Goal: Information Seeking & Learning: Check status

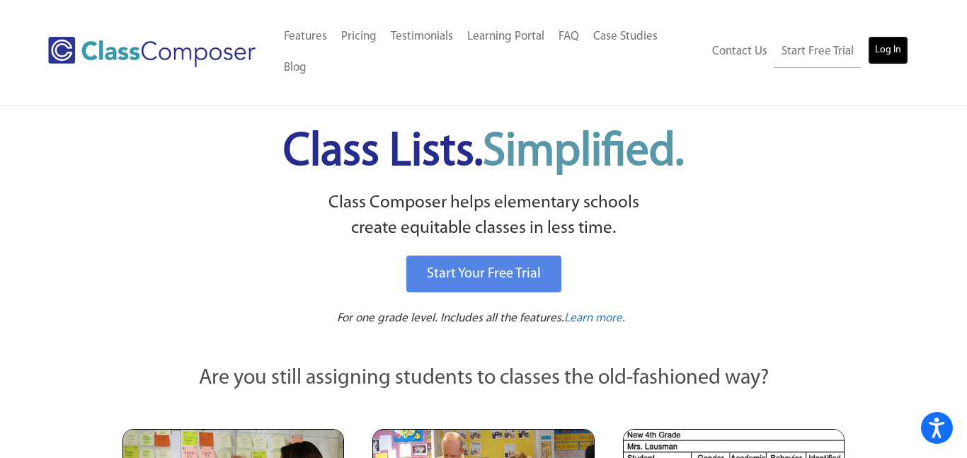
click at [881, 36] on link "Log In" at bounding box center [888, 50] width 40 height 28
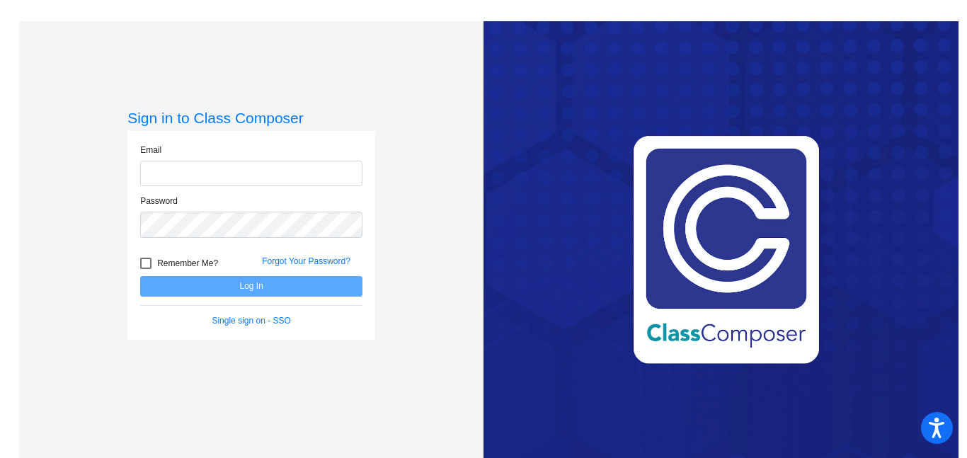
type input "[EMAIL_ADDRESS][PERSON_NAME][DOMAIN_NAME]"
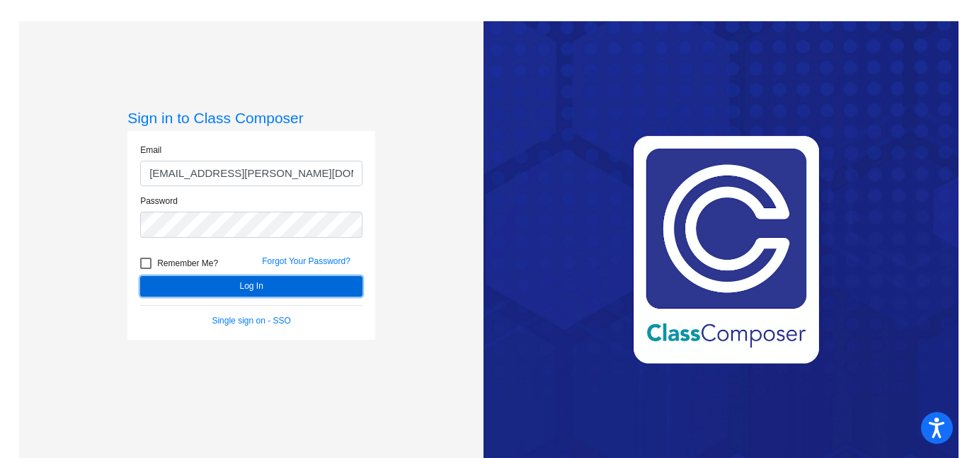
click at [166, 282] on button "Log In" at bounding box center [251, 286] width 222 height 21
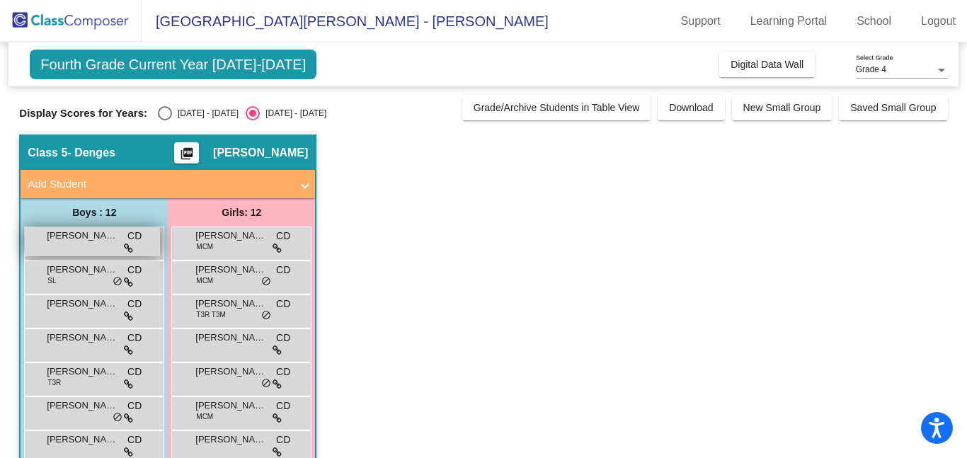
click at [86, 246] on div "Blaise Licitri CD lock do_not_disturb_alt" at bounding box center [92, 241] width 135 height 29
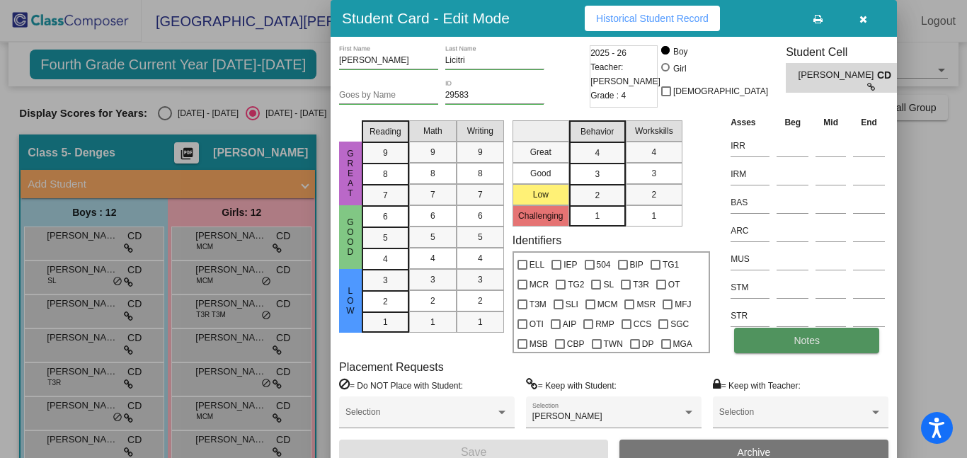
click at [806, 339] on span "Notes" at bounding box center [806, 340] width 26 height 11
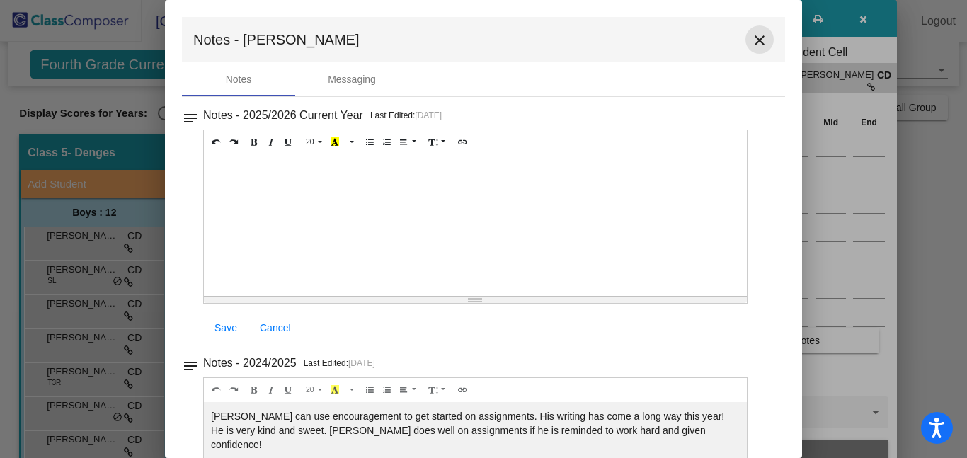
click at [756, 33] on mat-icon "close" at bounding box center [759, 40] width 17 height 17
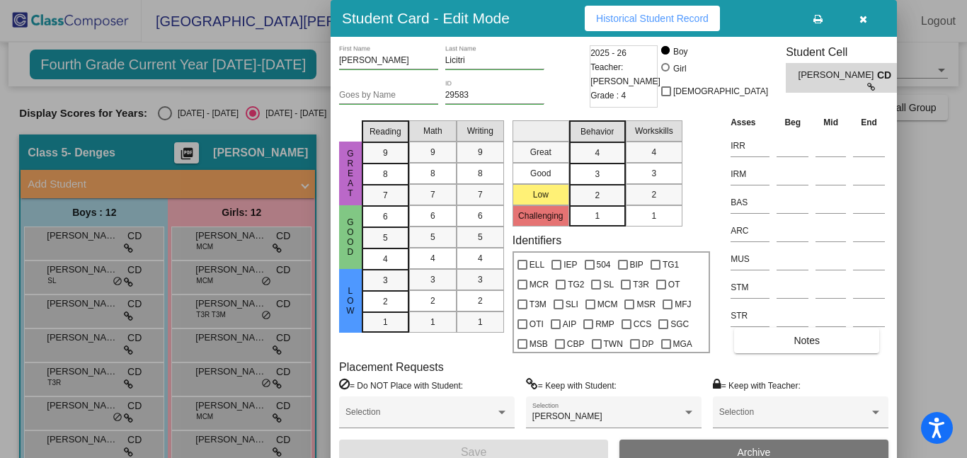
click at [864, 16] on icon "button" at bounding box center [863, 19] width 8 height 10
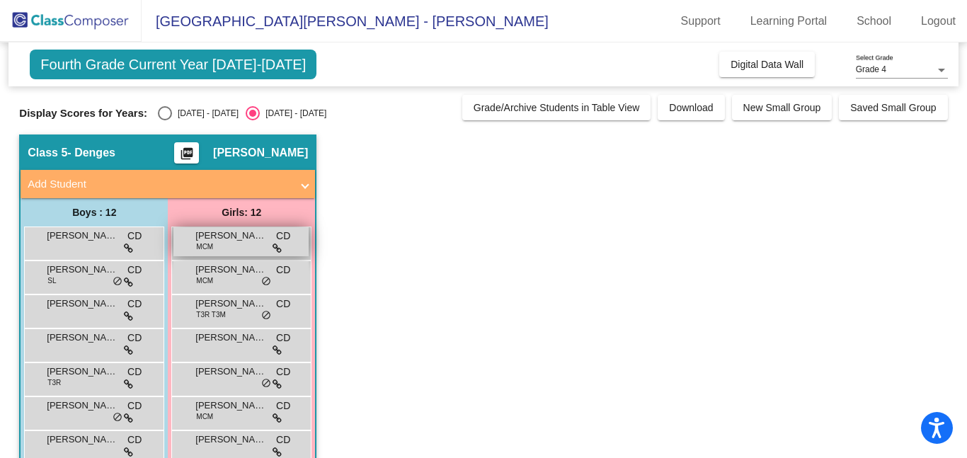
click at [227, 240] on span "Allison Chipps" at bounding box center [230, 236] width 71 height 14
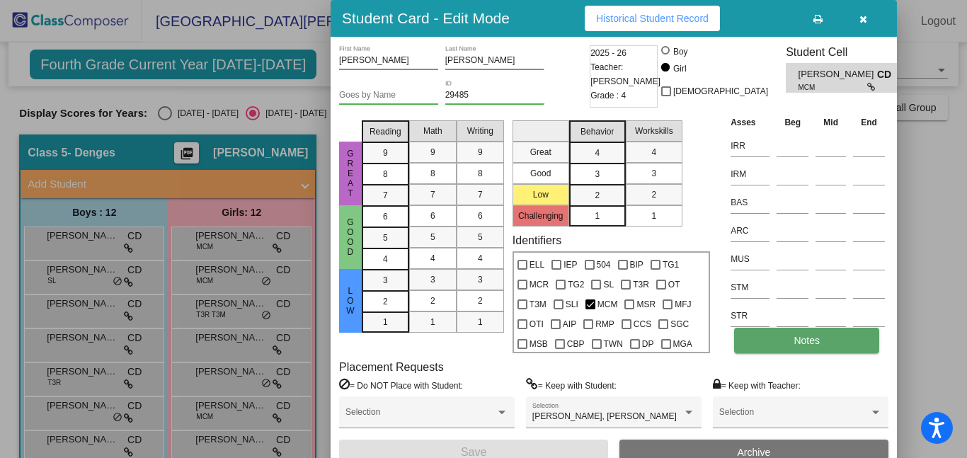
click at [810, 341] on span "Notes" at bounding box center [806, 340] width 26 height 11
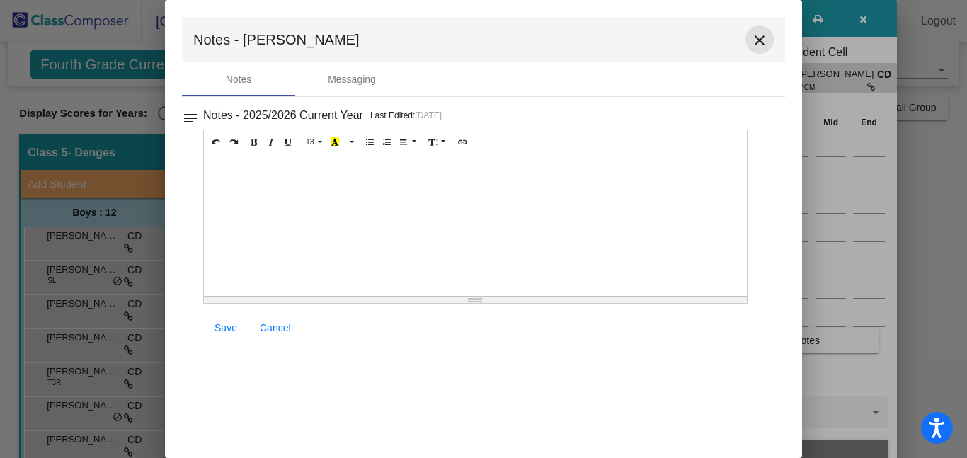
click at [759, 40] on mat-icon "close" at bounding box center [759, 40] width 17 height 17
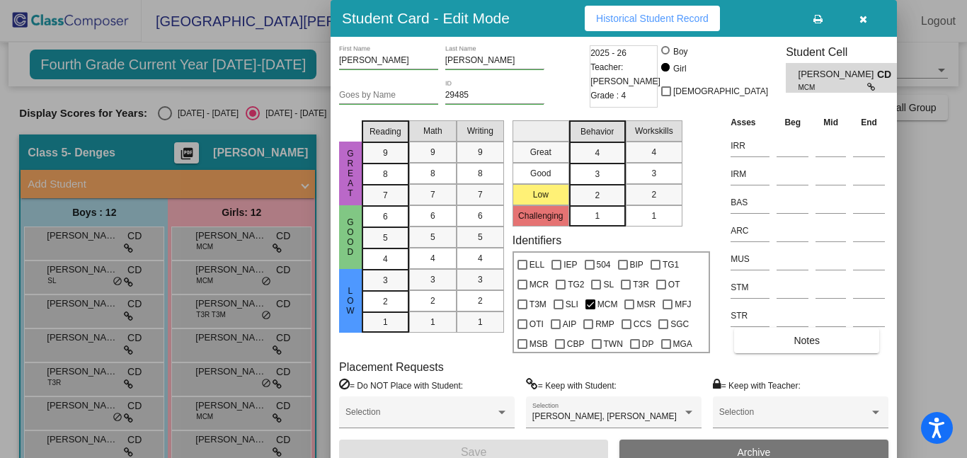
click at [623, 16] on span "Historical Student Record" at bounding box center [652, 18] width 113 height 11
click at [860, 17] on icon "button" at bounding box center [863, 19] width 8 height 10
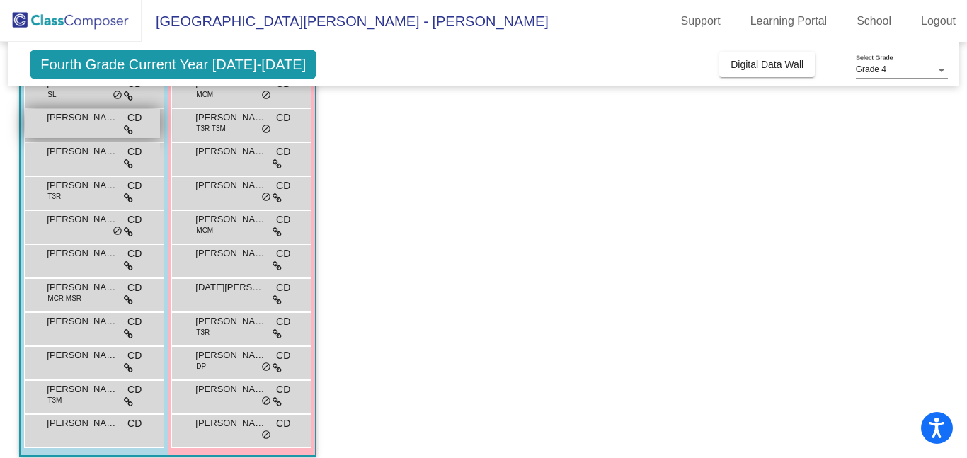
scroll to position [199, 0]
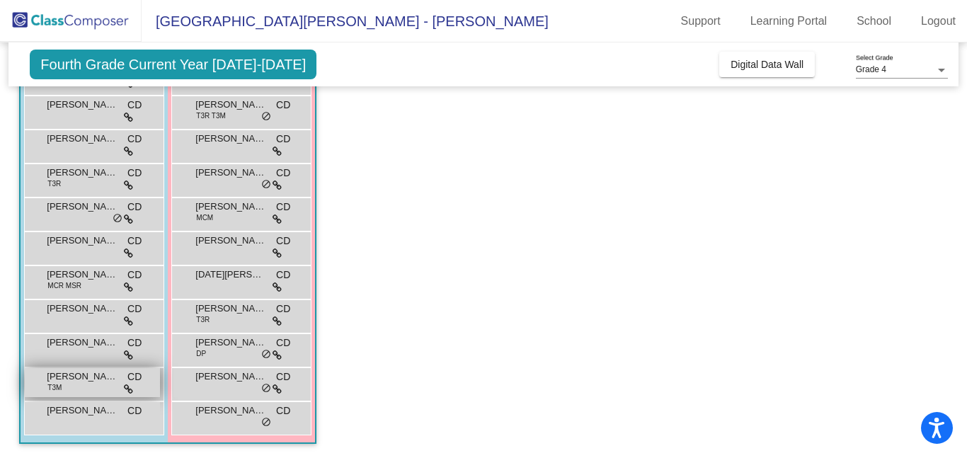
click at [67, 376] on span "Tucker Nish" at bounding box center [82, 376] width 71 height 14
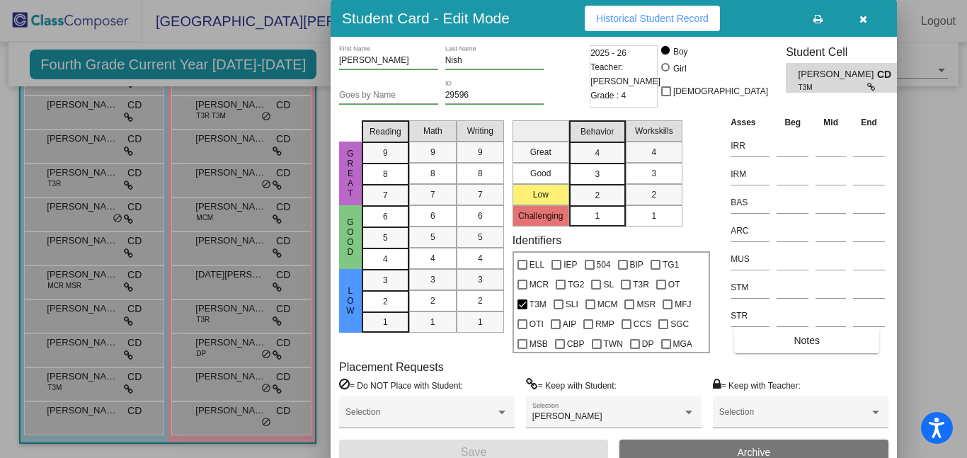
click at [861, 19] on icon "button" at bounding box center [863, 19] width 8 height 10
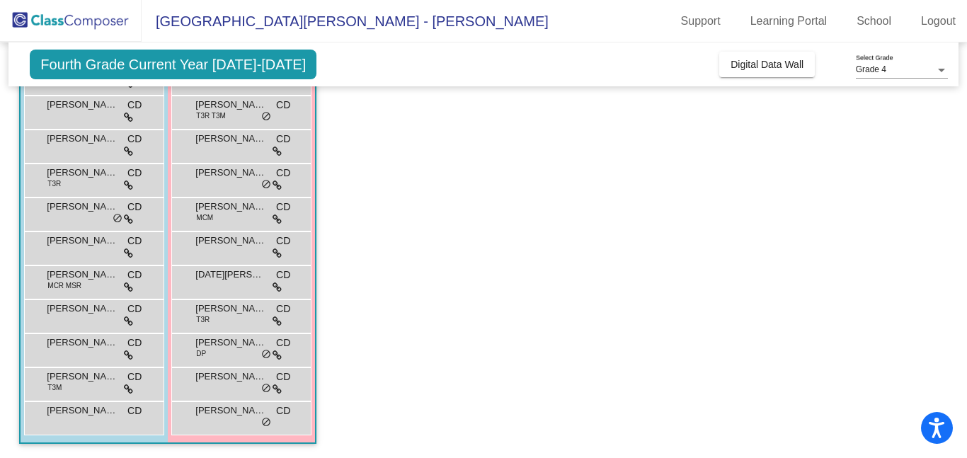
scroll to position [0, 0]
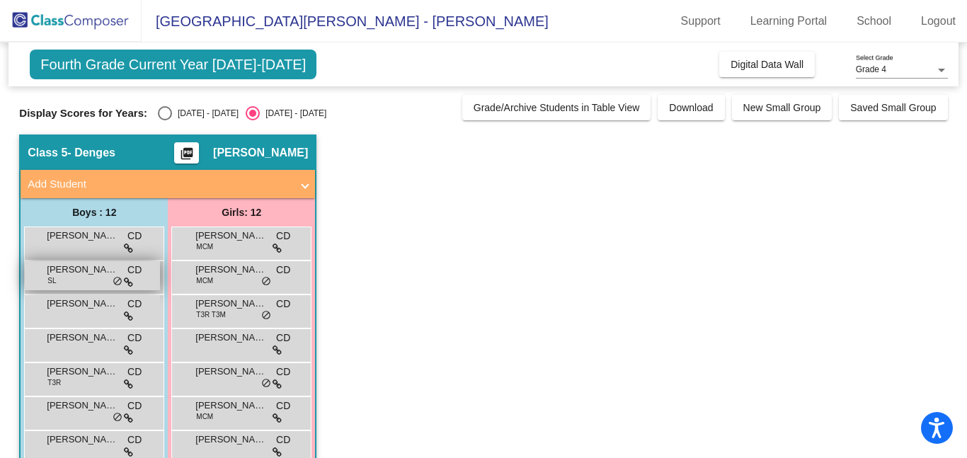
click at [75, 270] on span "Brady Rowell" at bounding box center [82, 270] width 71 height 14
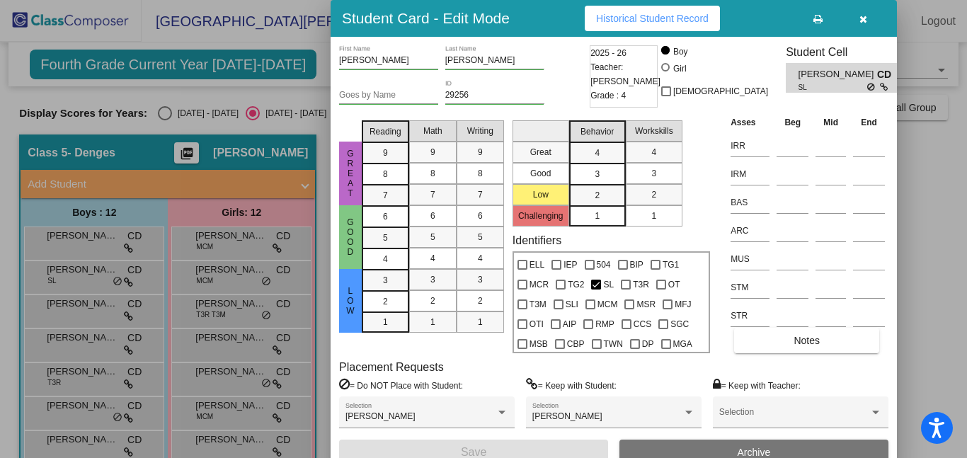
click at [859, 18] on icon "button" at bounding box center [863, 19] width 8 height 10
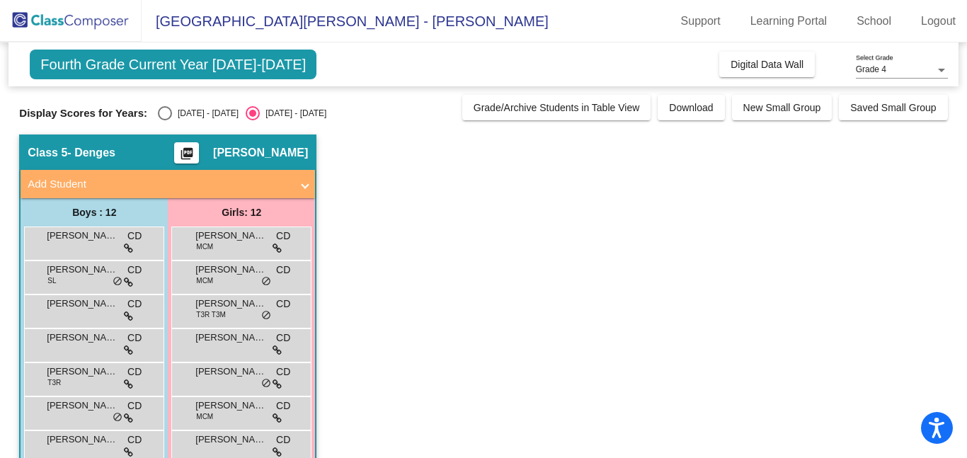
click at [158, 110] on div "Select an option" at bounding box center [165, 113] width 14 height 14
click at [164, 120] on input "2024 - 2025" at bounding box center [164, 120] width 1 height 1
radio input "true"
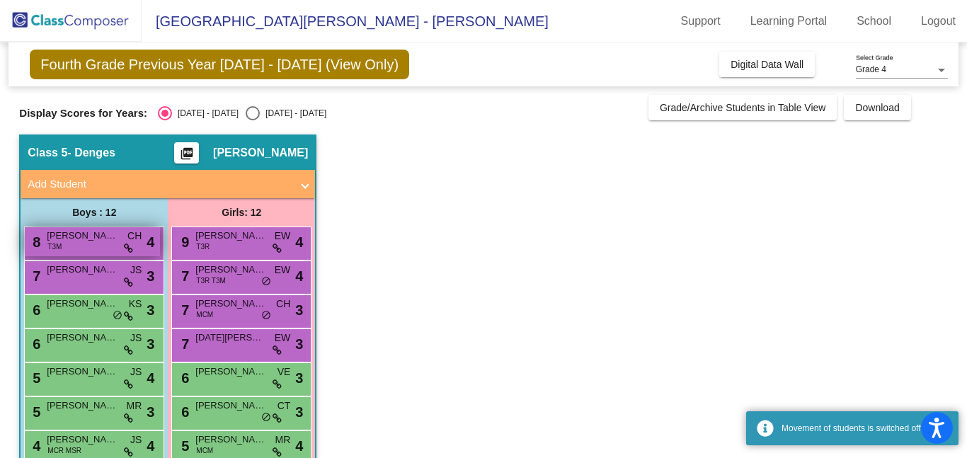
click at [98, 239] on span "Tucker Nish" at bounding box center [82, 236] width 71 height 14
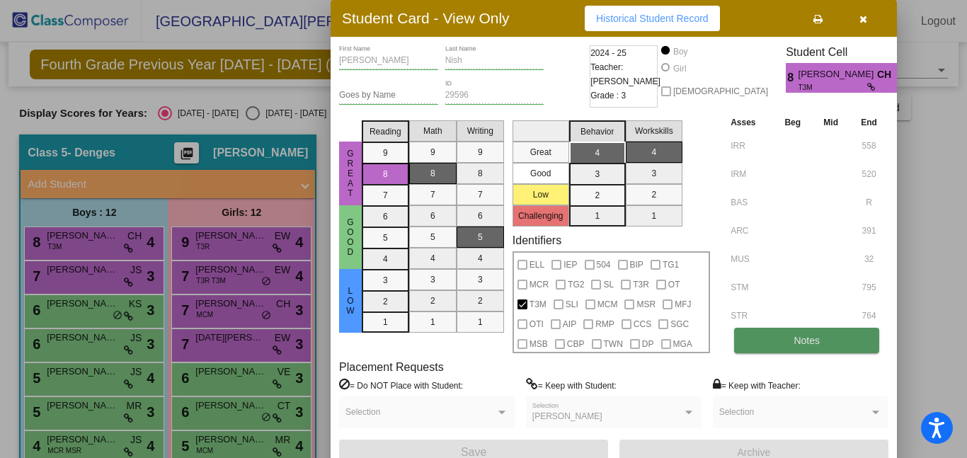
click at [803, 340] on span "Notes" at bounding box center [806, 340] width 26 height 11
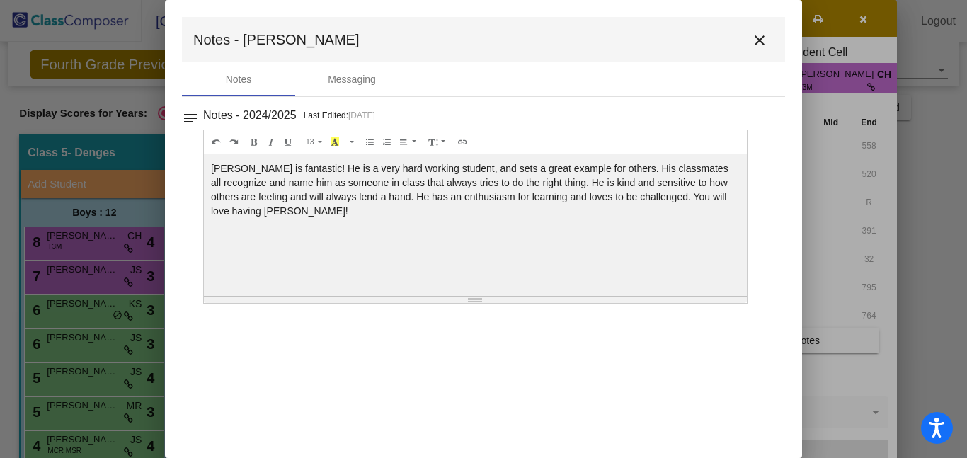
click at [756, 43] on mat-icon "close" at bounding box center [759, 40] width 17 height 17
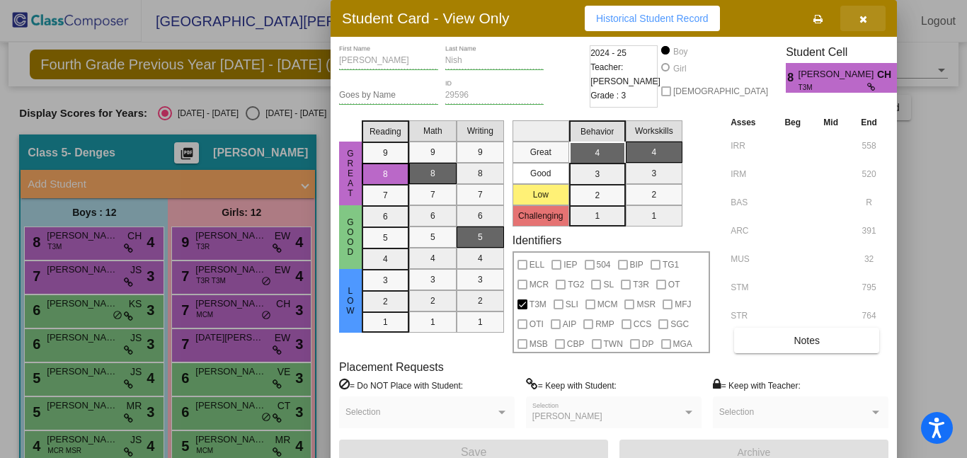
click at [865, 14] on icon "button" at bounding box center [863, 19] width 8 height 10
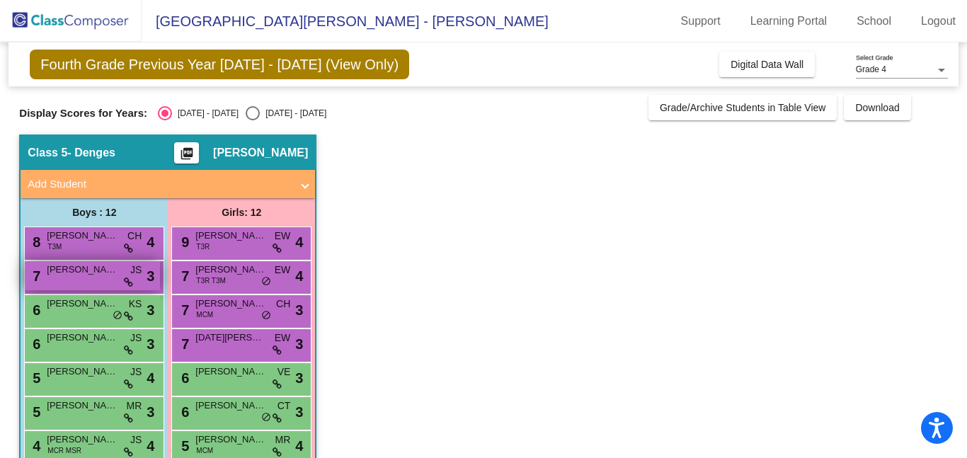
click at [82, 267] on span "Colin Mauk" at bounding box center [82, 270] width 71 height 14
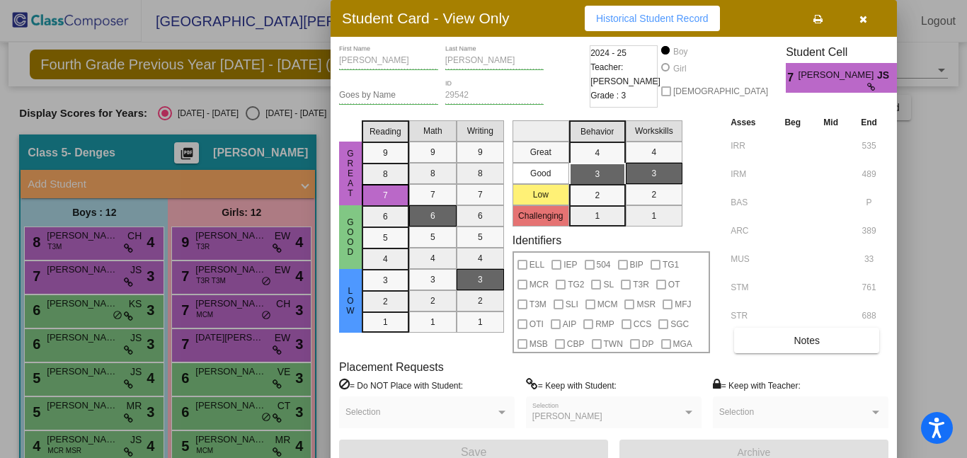
click at [865, 18] on icon "button" at bounding box center [863, 19] width 8 height 10
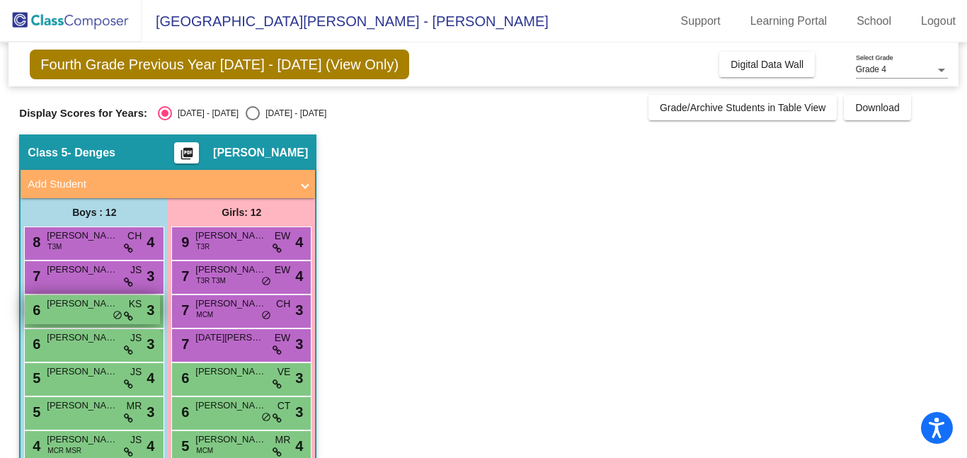
click at [88, 313] on div "6 Henry Lambert KS lock do_not_disturb_alt 3" at bounding box center [92, 309] width 135 height 29
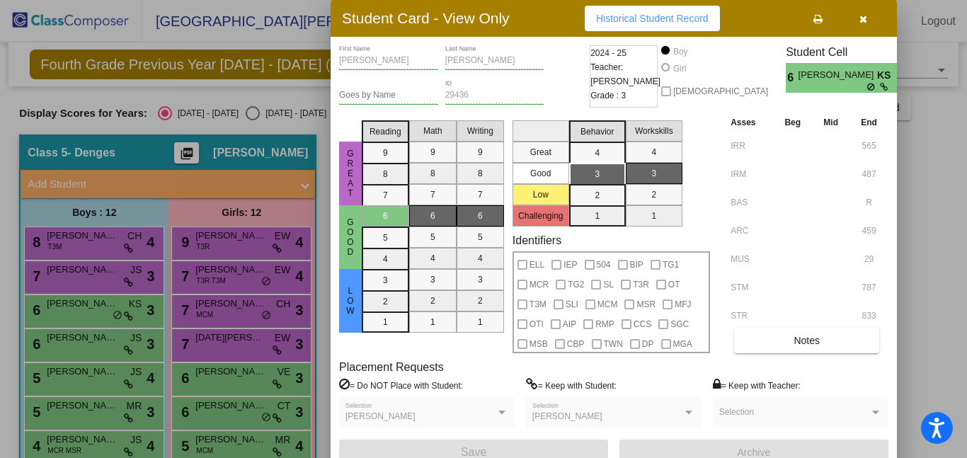
click at [859, 17] on icon "button" at bounding box center [863, 19] width 8 height 10
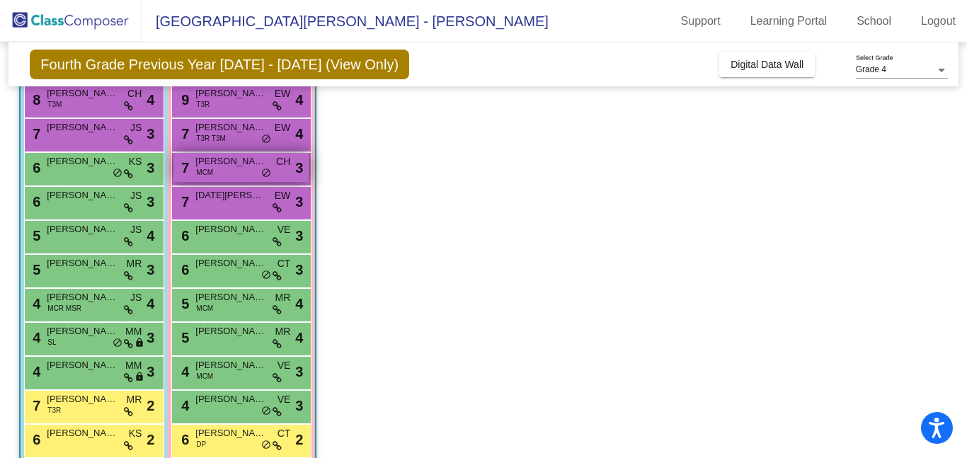
scroll to position [165, 0]
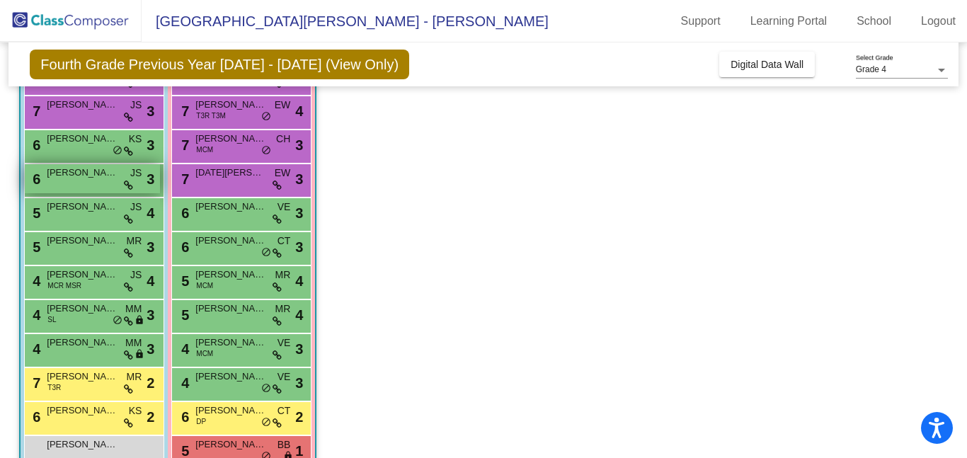
click at [73, 174] on span "Kellan Funyak" at bounding box center [82, 173] width 71 height 14
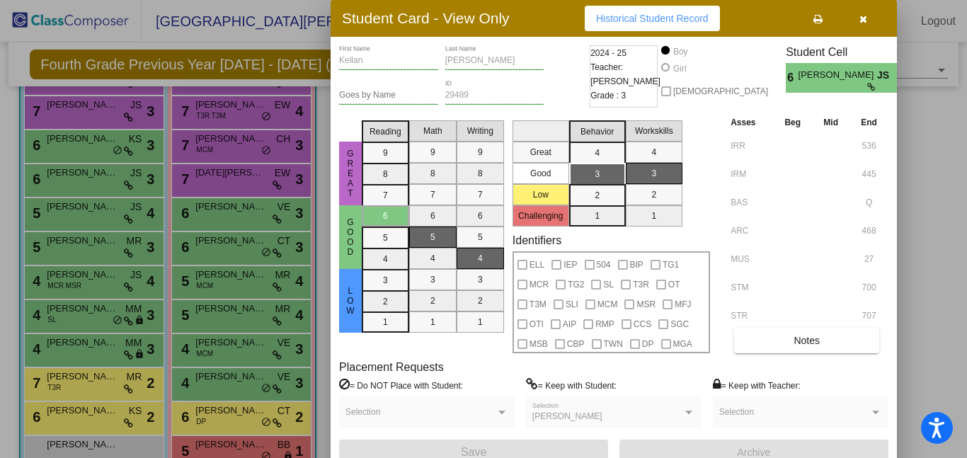
click at [860, 19] on icon "button" at bounding box center [863, 19] width 8 height 10
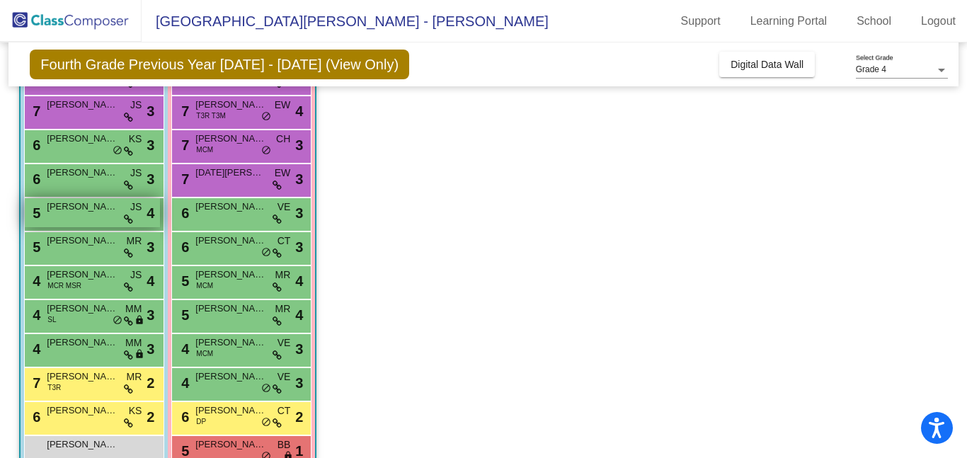
click at [76, 220] on div "5 Jaxon Aurand JS lock do_not_disturb_alt 4" at bounding box center [92, 212] width 135 height 29
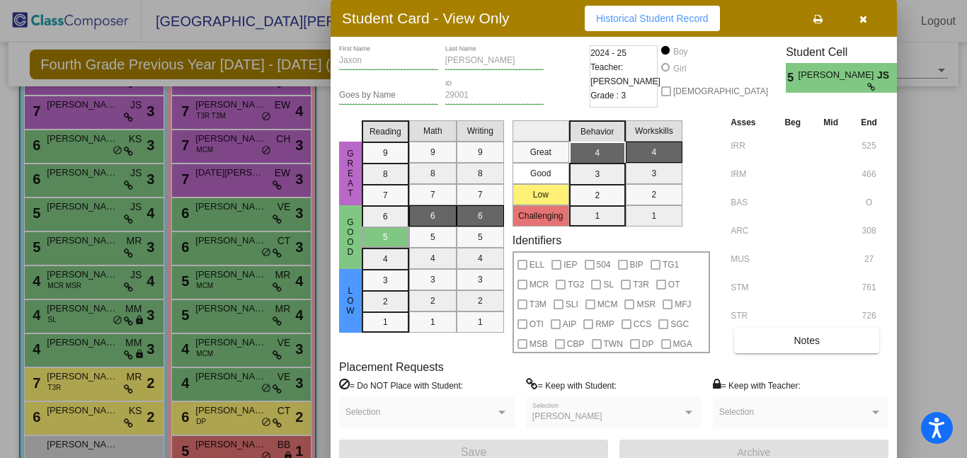
click at [861, 20] on icon "button" at bounding box center [863, 19] width 8 height 10
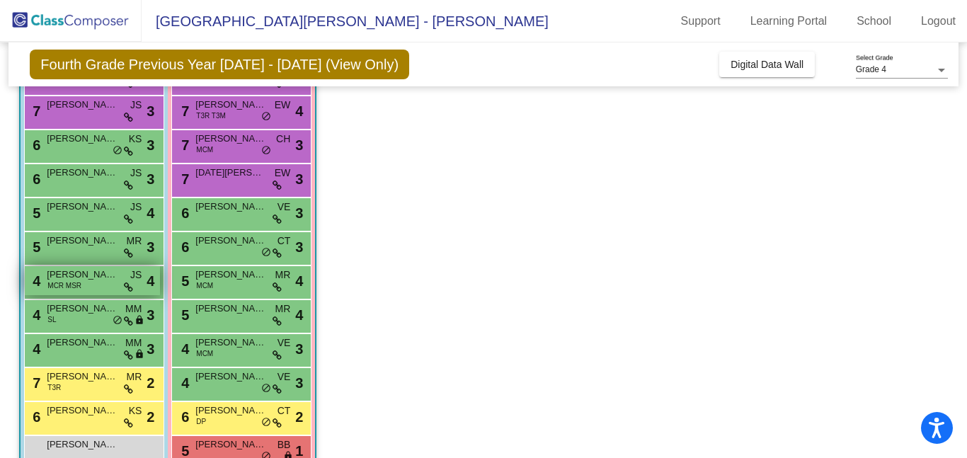
click at [93, 287] on div "4 Jay London MCR MSR JS lock do_not_disturb_alt 4" at bounding box center [92, 280] width 135 height 29
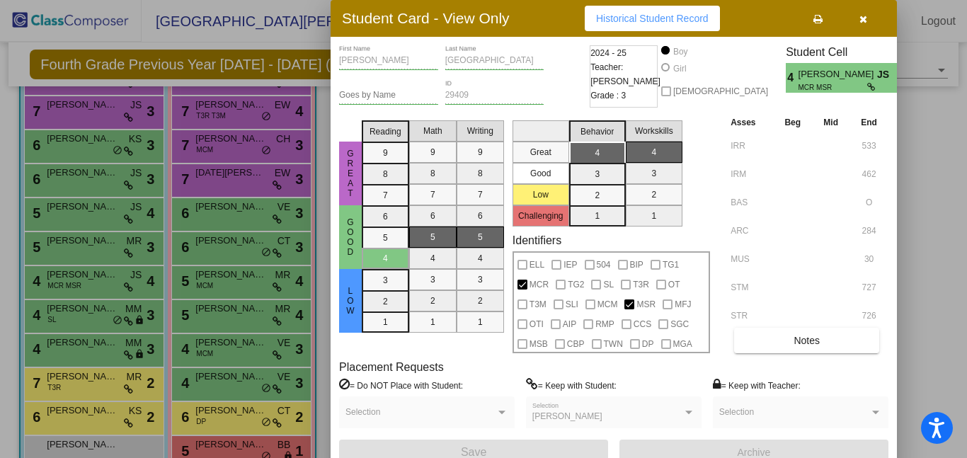
click at [86, 318] on div at bounding box center [483, 229] width 967 height 458
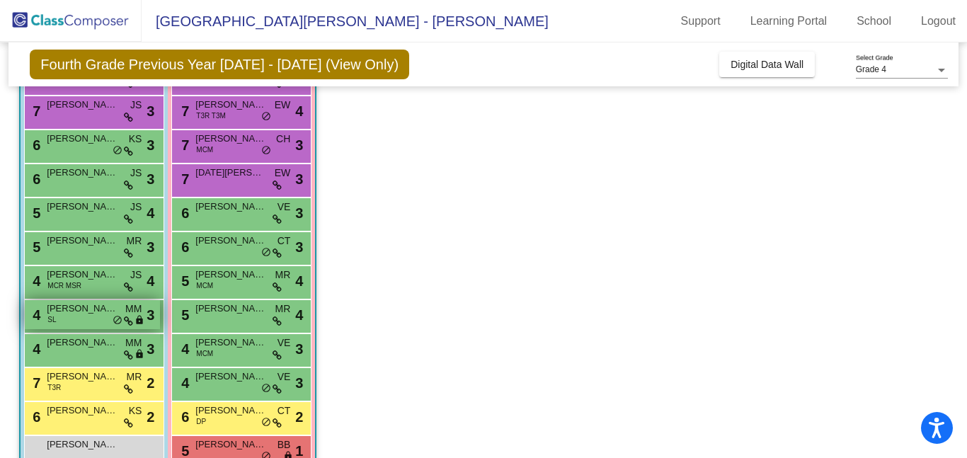
click at [83, 311] on span "Brady Rowell" at bounding box center [82, 308] width 71 height 14
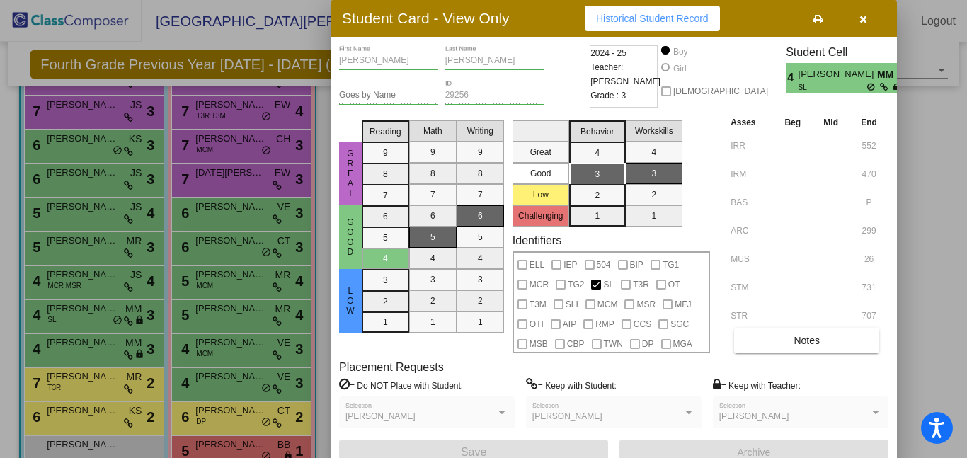
click at [863, 16] on icon "button" at bounding box center [863, 19] width 8 height 10
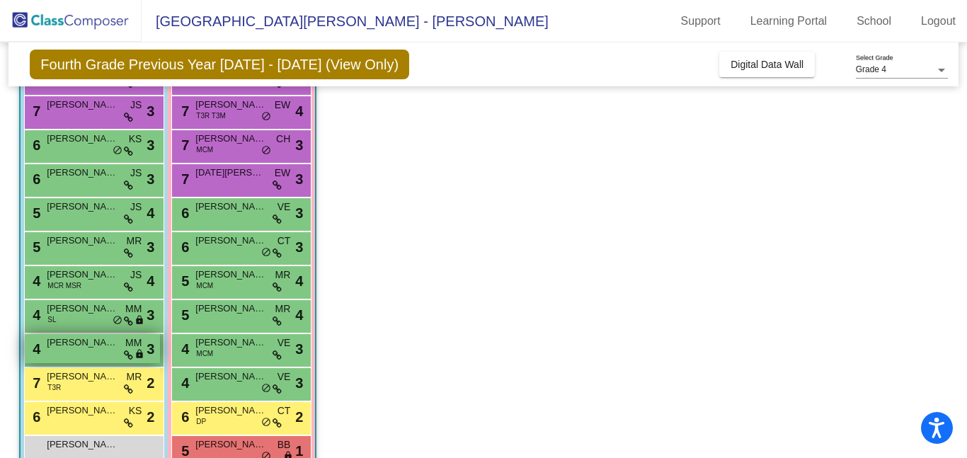
click at [76, 345] on span "Roy Stevens" at bounding box center [82, 342] width 71 height 14
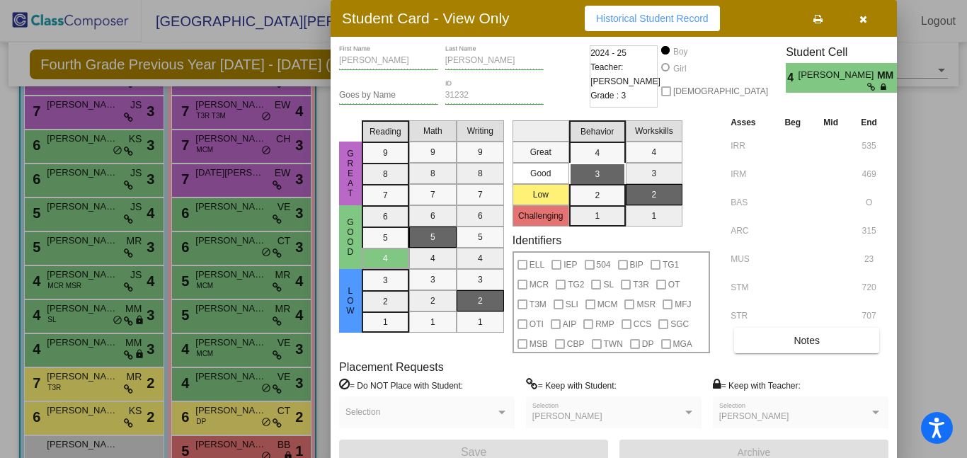
click at [865, 18] on icon "button" at bounding box center [863, 19] width 8 height 10
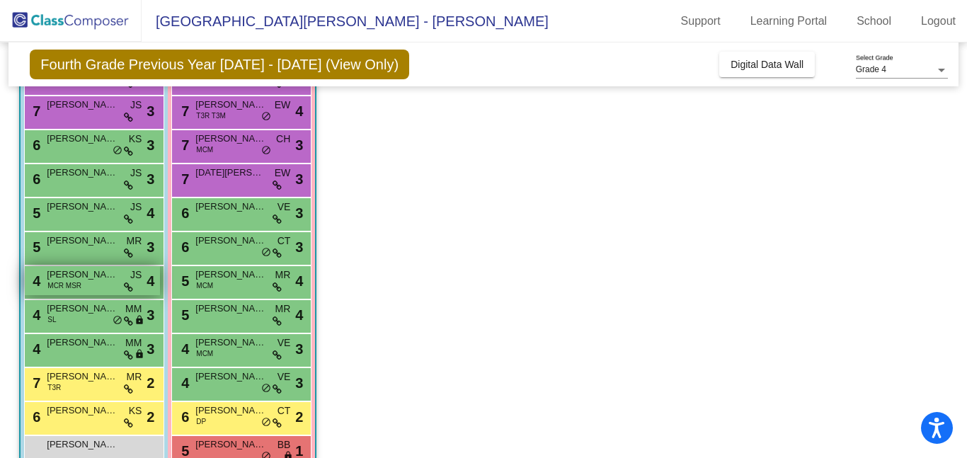
scroll to position [199, 0]
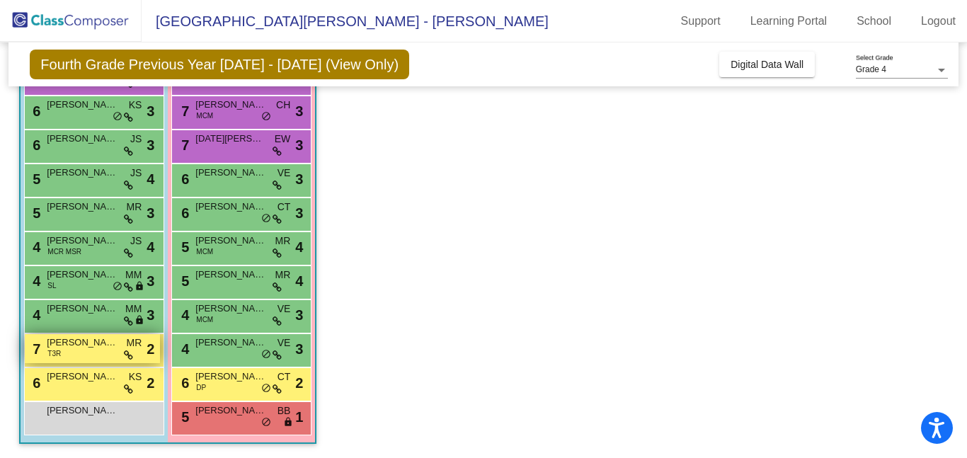
click at [79, 354] on div "7 Ethan Ma T3R MR lock do_not_disturb_alt 2" at bounding box center [92, 348] width 135 height 29
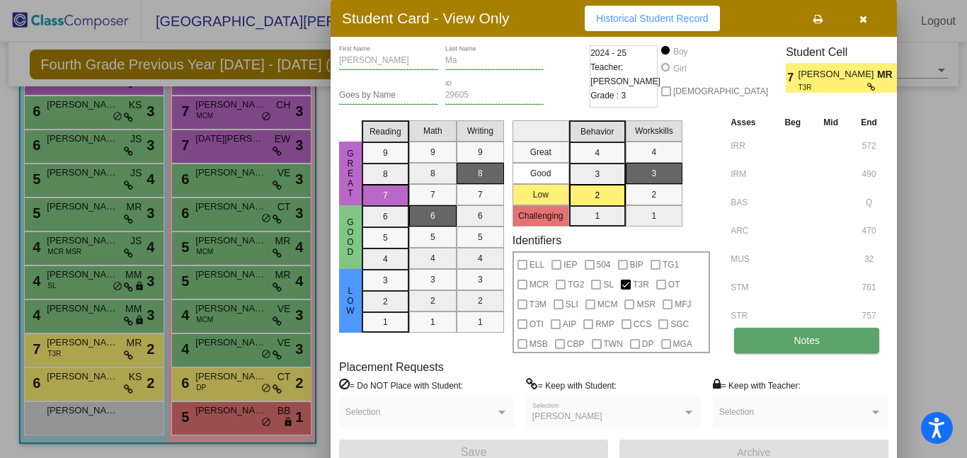
click at [816, 338] on span "Notes" at bounding box center [806, 340] width 26 height 11
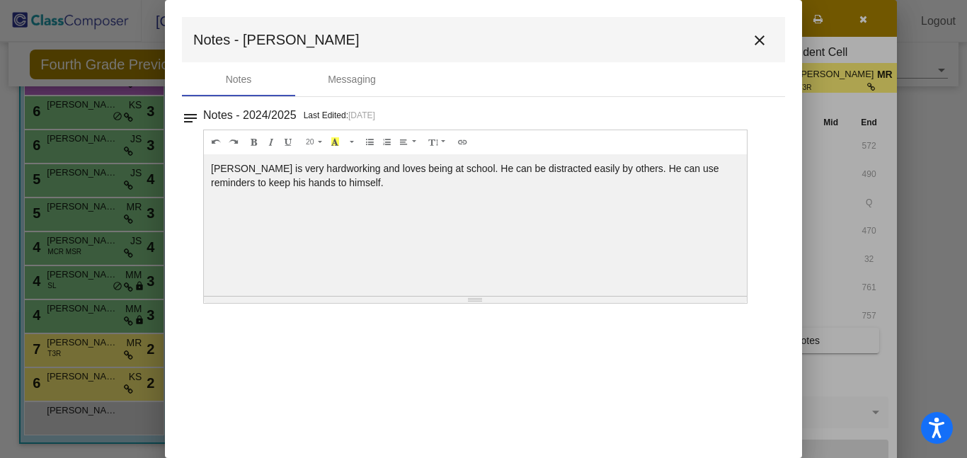
click at [760, 40] on mat-icon "close" at bounding box center [759, 40] width 17 height 17
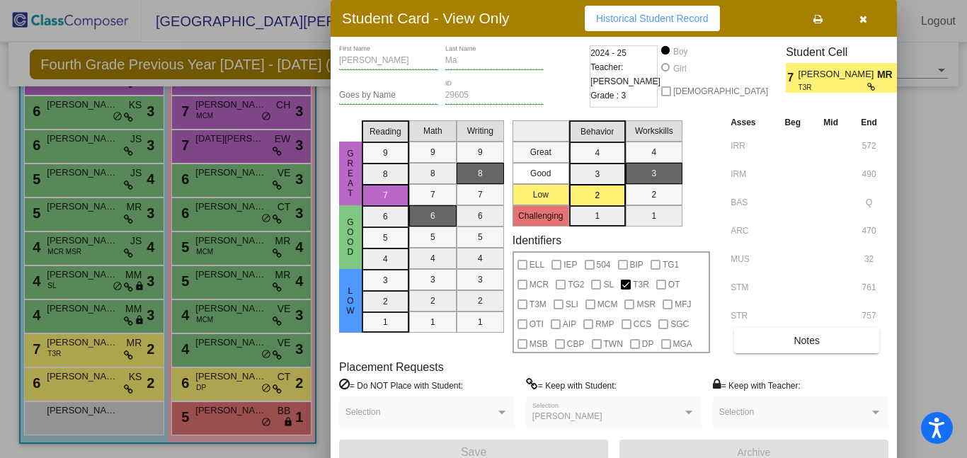
click at [862, 21] on icon "button" at bounding box center [863, 19] width 8 height 10
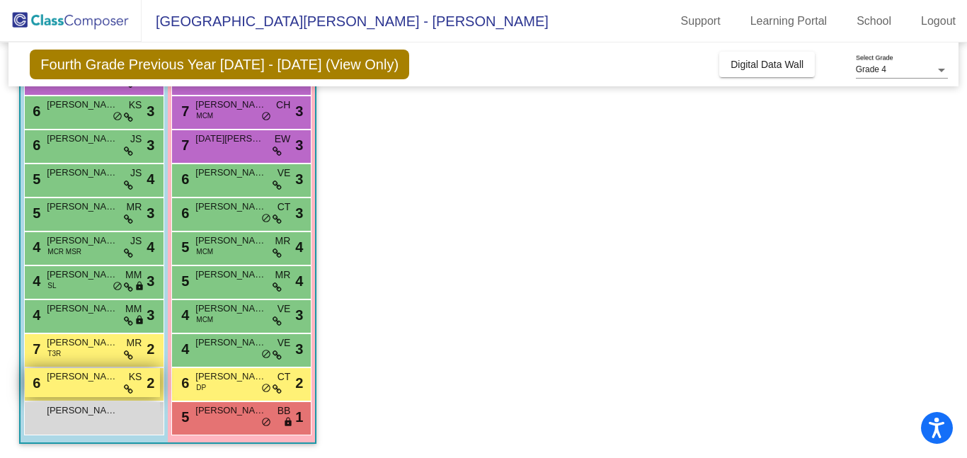
click at [68, 386] on div "6 Desmond Lazar KS lock do_not_disturb_alt 2" at bounding box center [92, 382] width 135 height 29
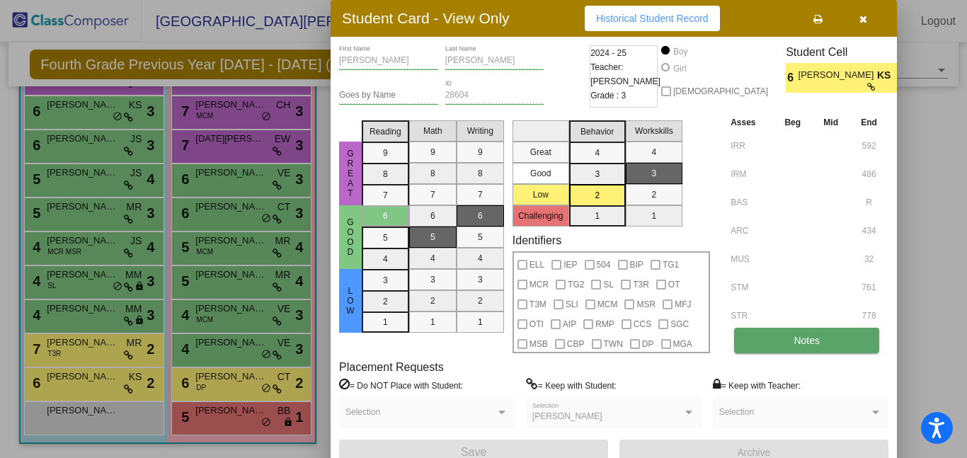
click at [818, 340] on span "Notes" at bounding box center [806, 340] width 26 height 11
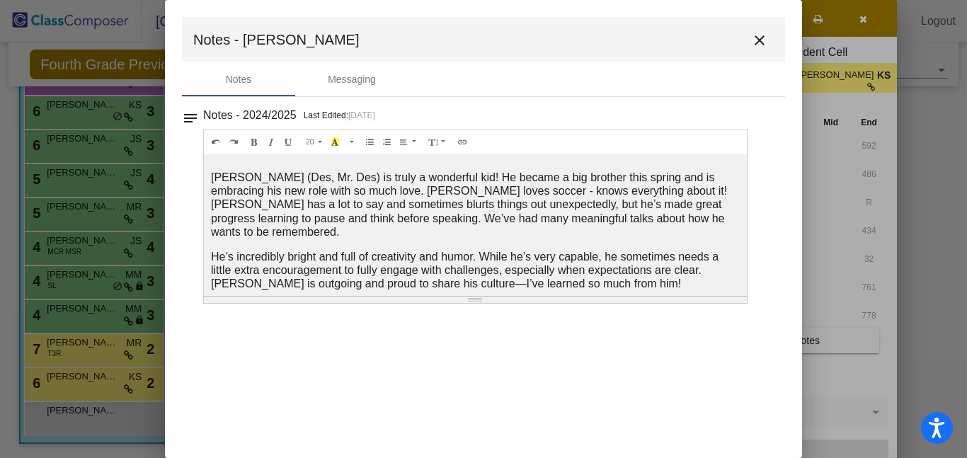
scroll to position [0, 0]
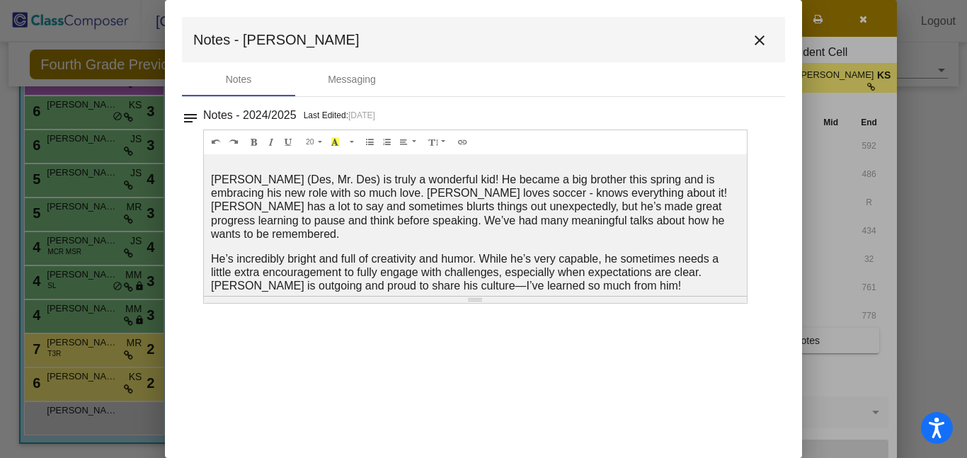
click at [759, 38] on mat-icon "close" at bounding box center [759, 40] width 17 height 17
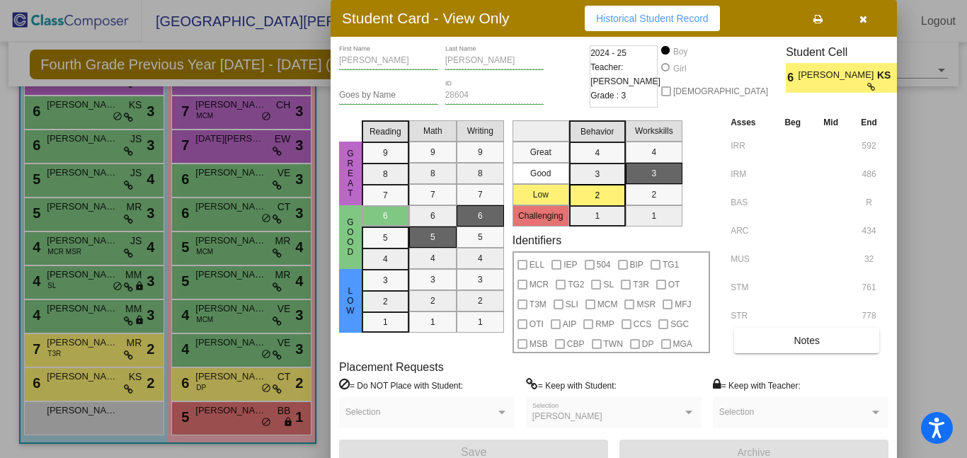
click at [861, 21] on icon "button" at bounding box center [863, 19] width 8 height 10
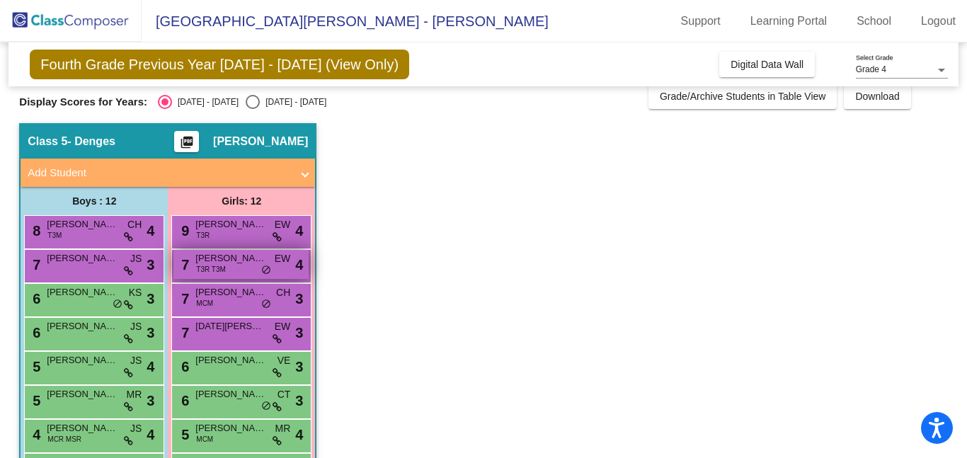
scroll to position [13, 0]
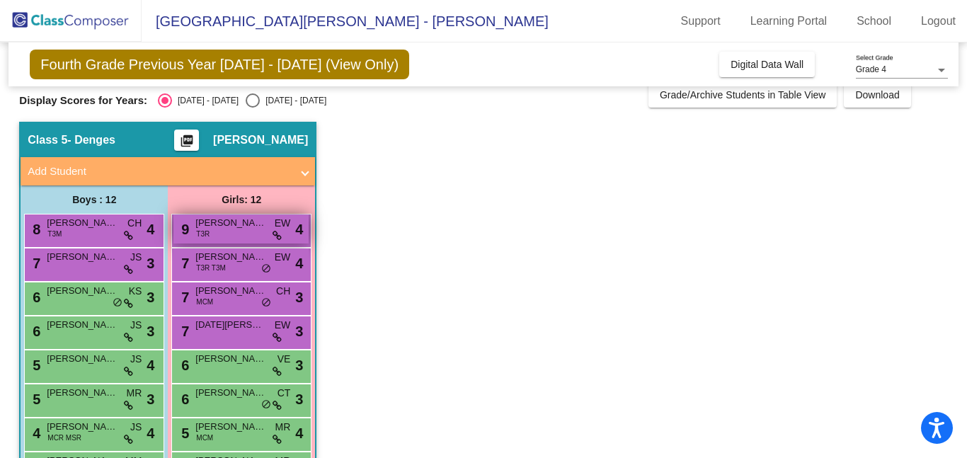
click at [235, 227] on span "Olivia Johnson" at bounding box center [230, 223] width 71 height 14
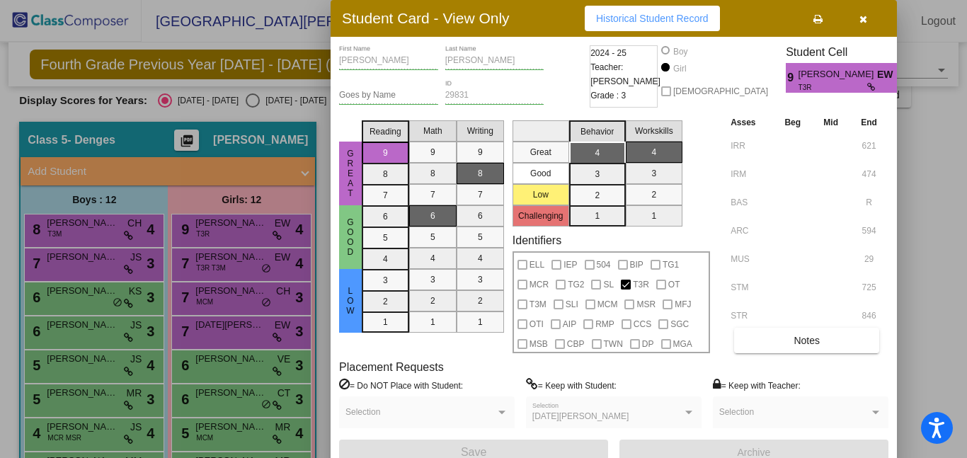
click at [865, 19] on icon "button" at bounding box center [863, 19] width 8 height 10
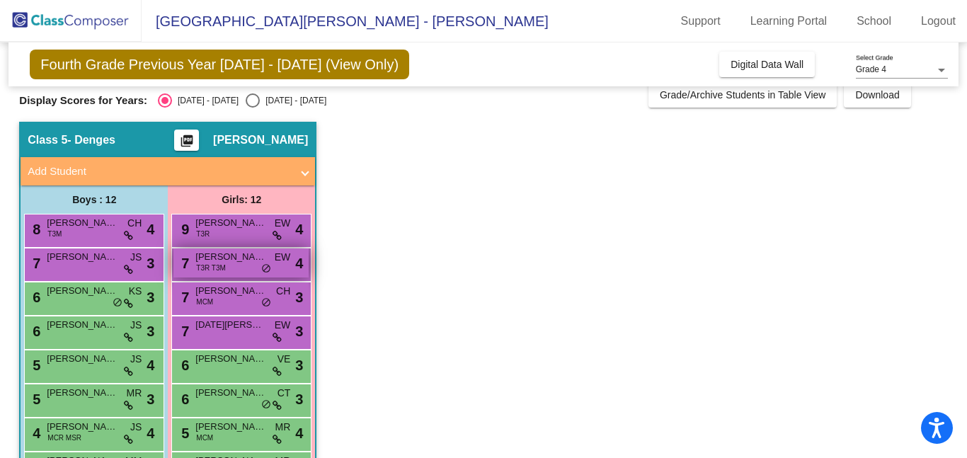
click at [234, 267] on div "7 Bevin Muirhead T3R T3M EW lock do_not_disturb_alt 4" at bounding box center [240, 262] width 135 height 29
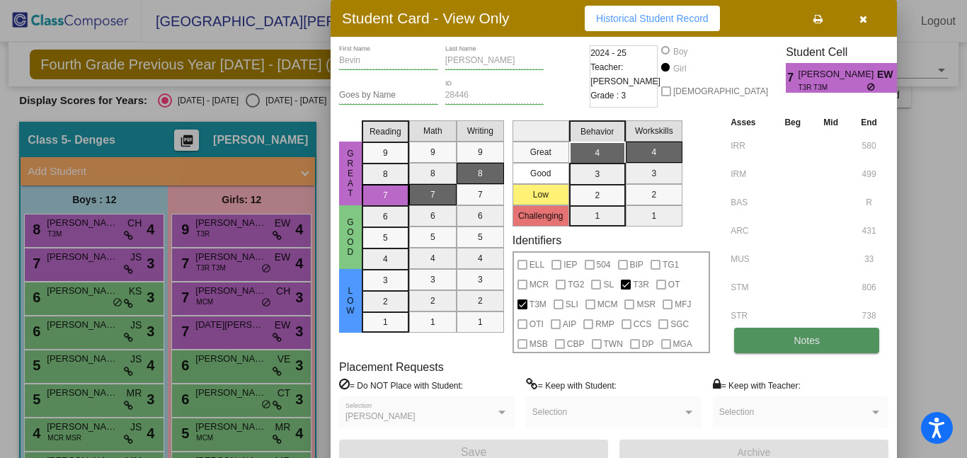
click at [802, 335] on span "Notes" at bounding box center [806, 340] width 26 height 11
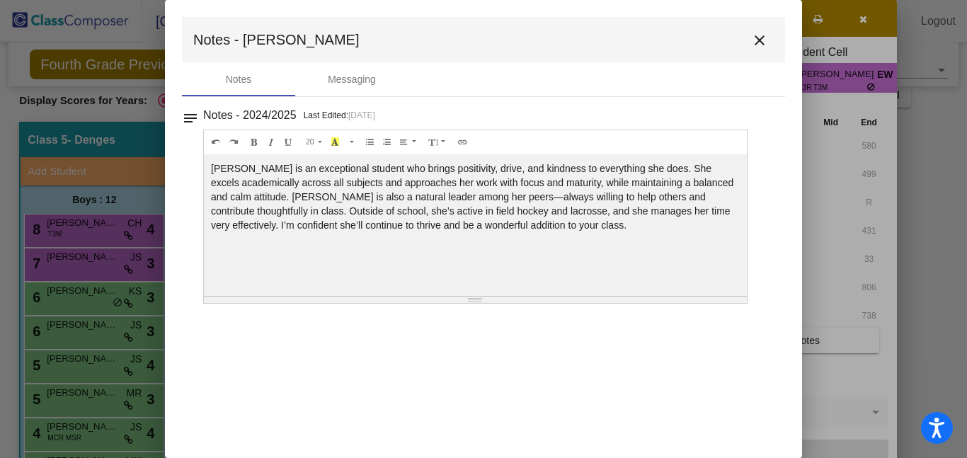
click at [756, 43] on mat-icon "close" at bounding box center [759, 40] width 17 height 17
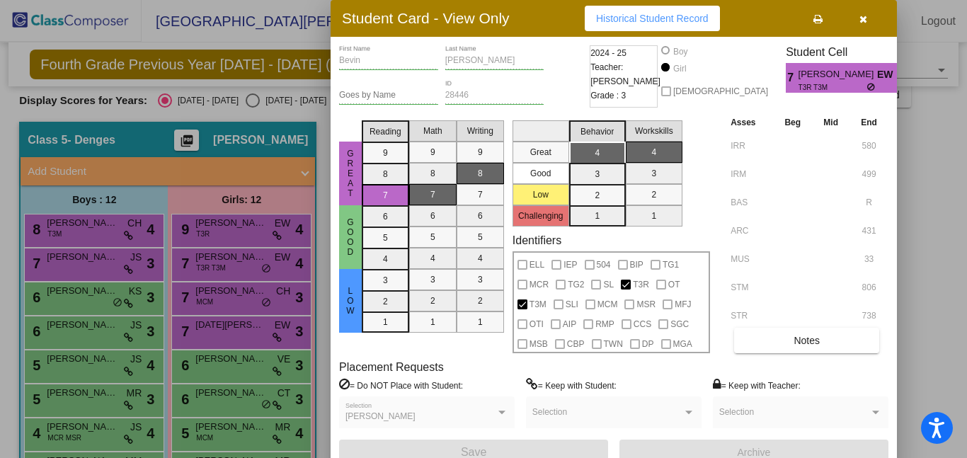
click at [864, 18] on icon "button" at bounding box center [863, 19] width 8 height 10
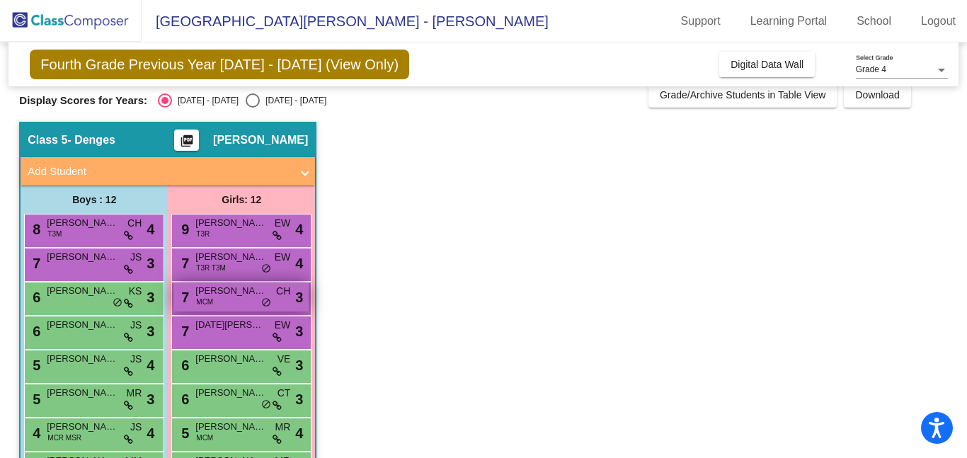
click at [240, 296] on span "Ava Alexander" at bounding box center [230, 291] width 71 height 14
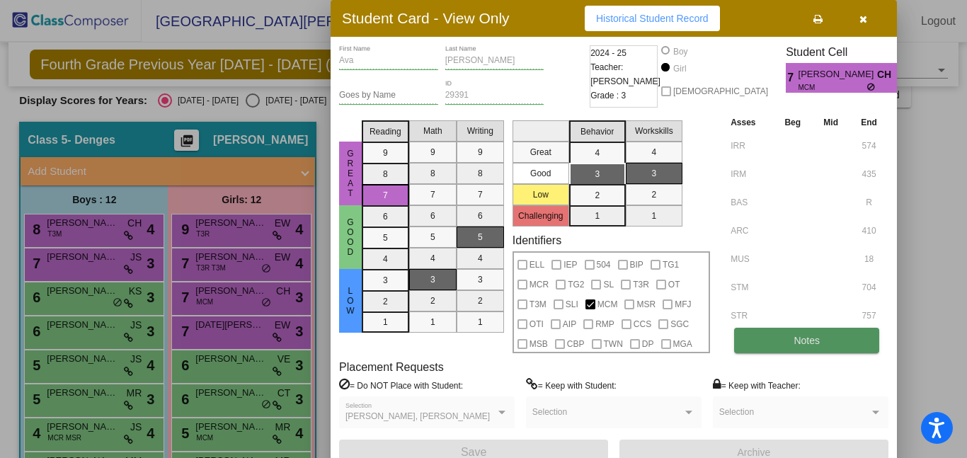
click at [798, 342] on span "Notes" at bounding box center [806, 340] width 26 height 11
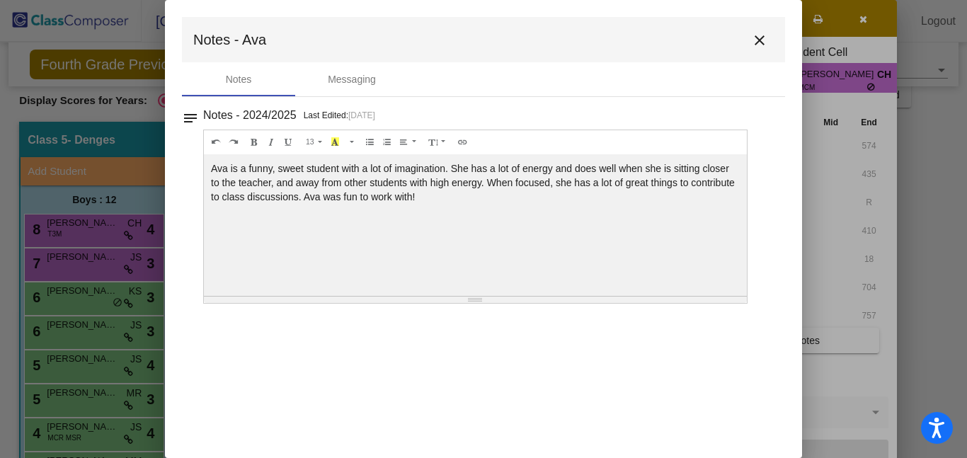
click at [759, 35] on mat-icon "close" at bounding box center [759, 40] width 17 height 17
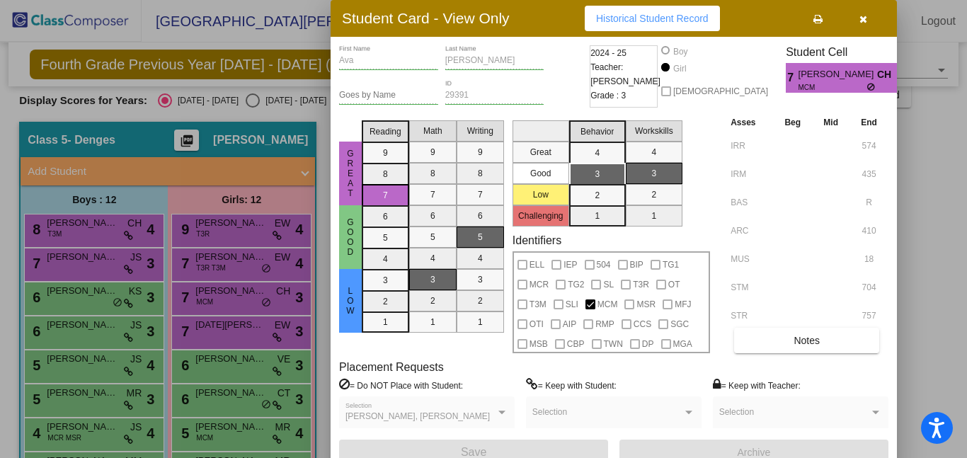
click at [864, 22] on icon "button" at bounding box center [863, 19] width 8 height 10
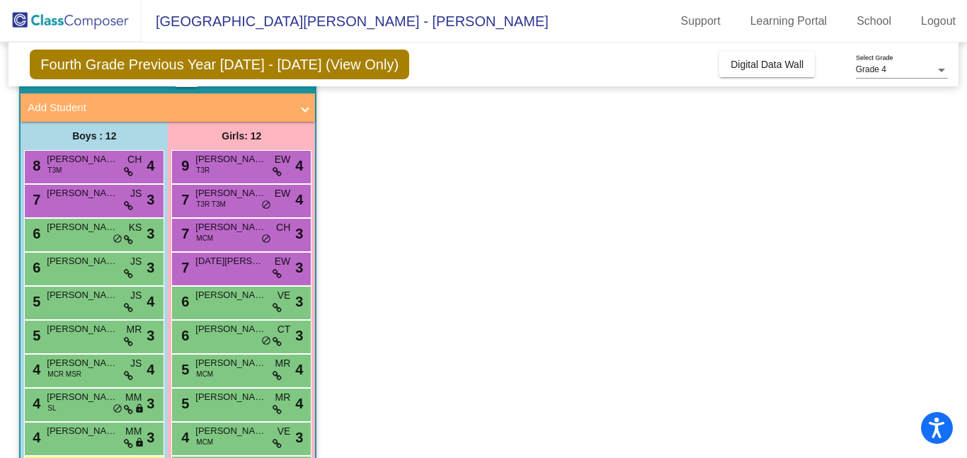
scroll to position [86, 0]
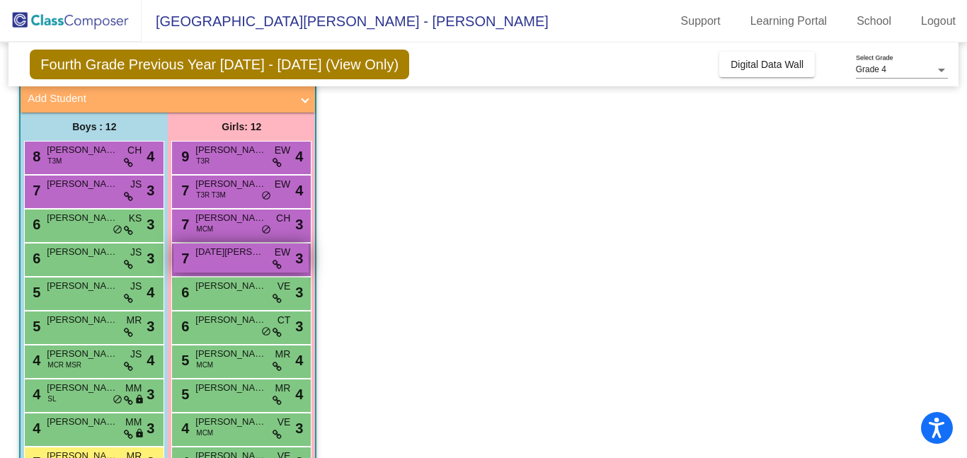
click at [241, 258] on span "Lucia Sorgi" at bounding box center [230, 252] width 71 height 14
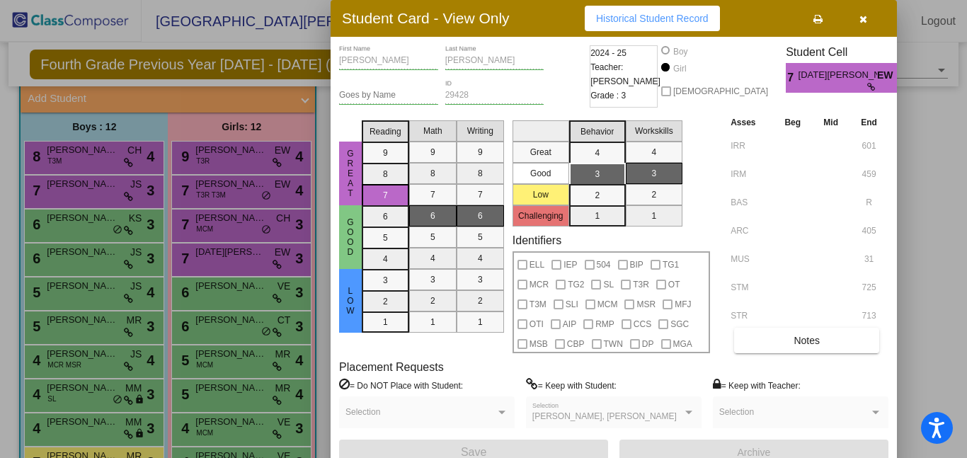
click at [859, 17] on icon "button" at bounding box center [863, 19] width 8 height 10
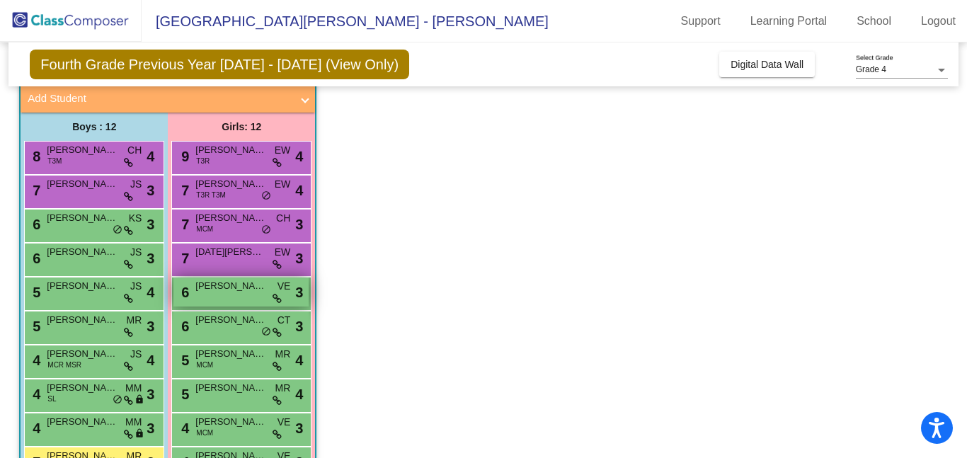
click at [231, 293] on div "6 Emily Paynter VE lock do_not_disturb_alt 3" at bounding box center [240, 291] width 135 height 29
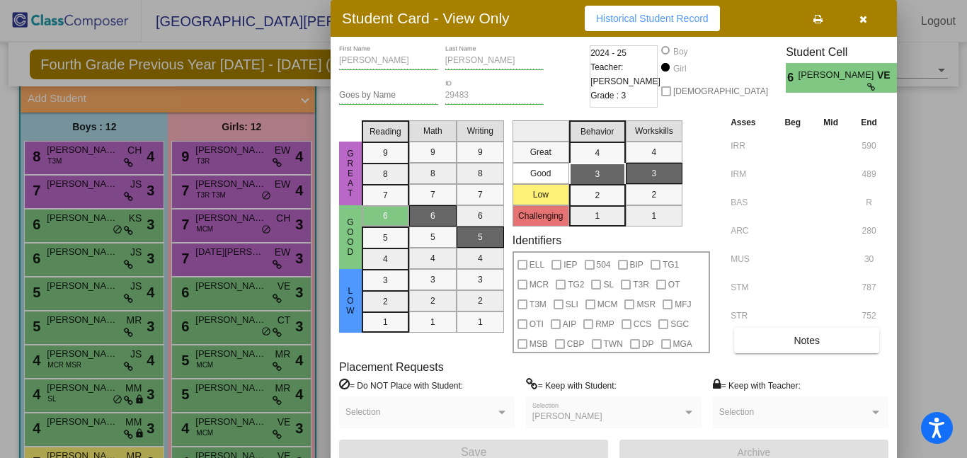
click at [860, 18] on icon "button" at bounding box center [863, 19] width 8 height 10
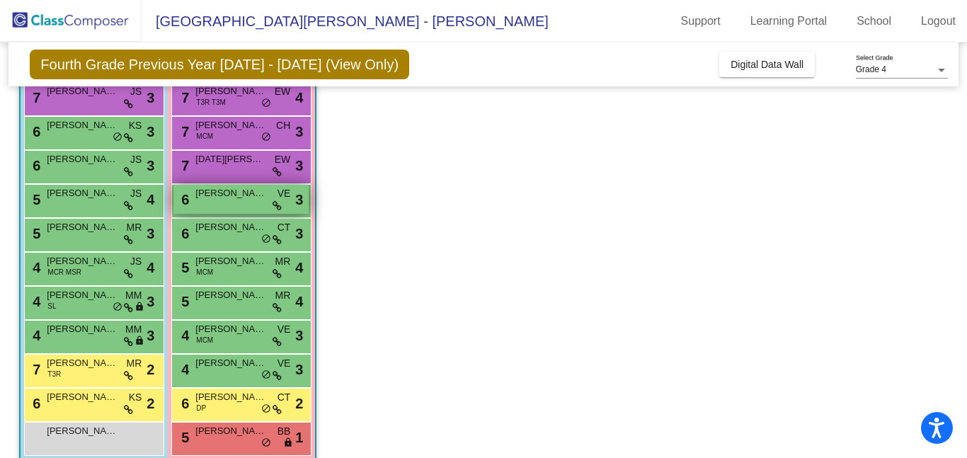
scroll to position [199, 0]
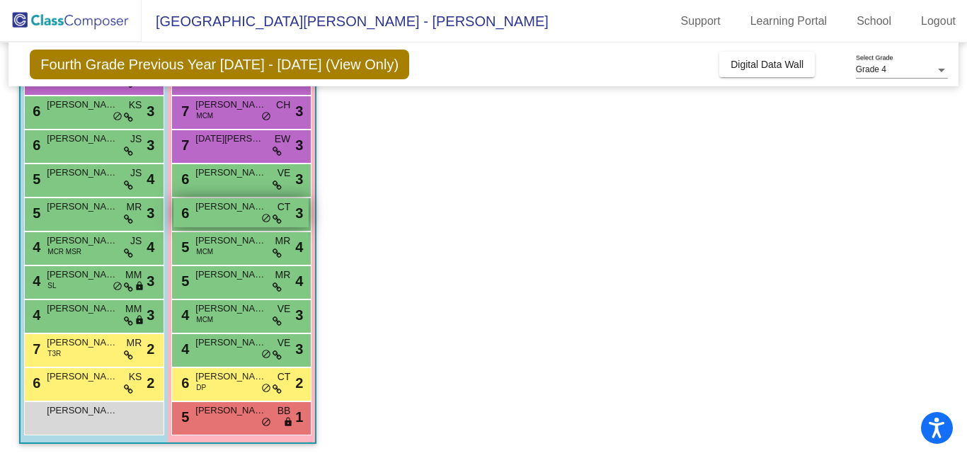
click at [226, 213] on span "Hayley Kooshkalis" at bounding box center [230, 207] width 71 height 14
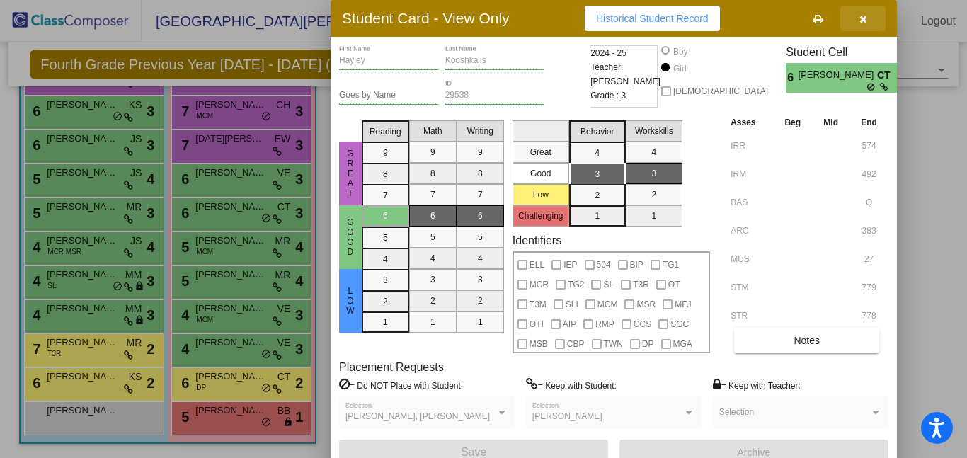
click at [860, 20] on icon "button" at bounding box center [863, 19] width 8 height 10
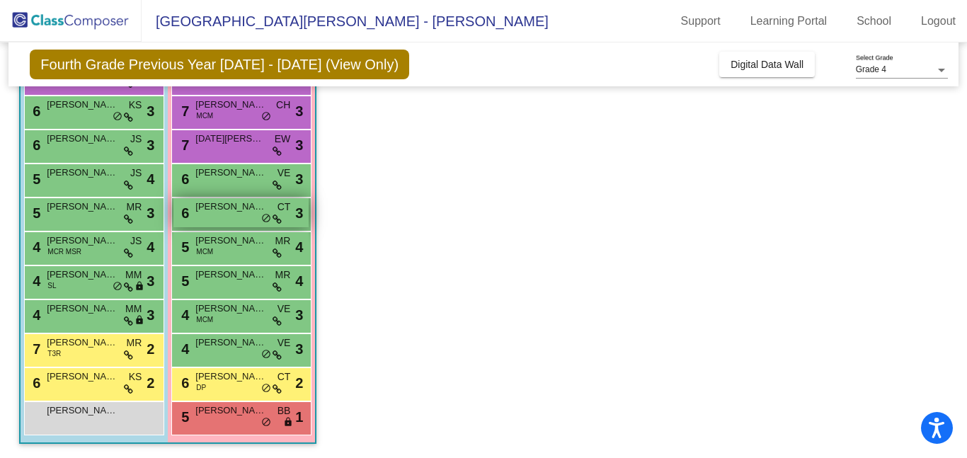
click at [240, 214] on div "6 Hayley Kooshkalis CT lock do_not_disturb_alt 3" at bounding box center [240, 212] width 135 height 29
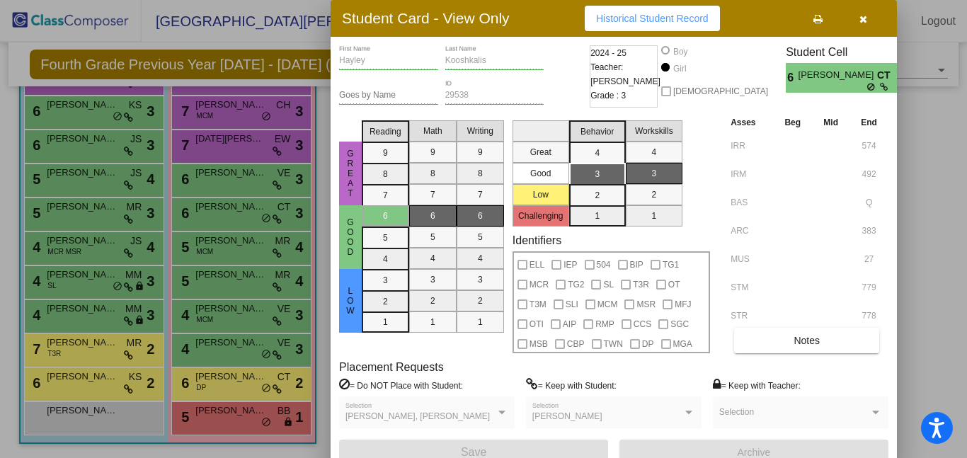
click at [868, 11] on button "button" at bounding box center [862, 18] width 45 height 25
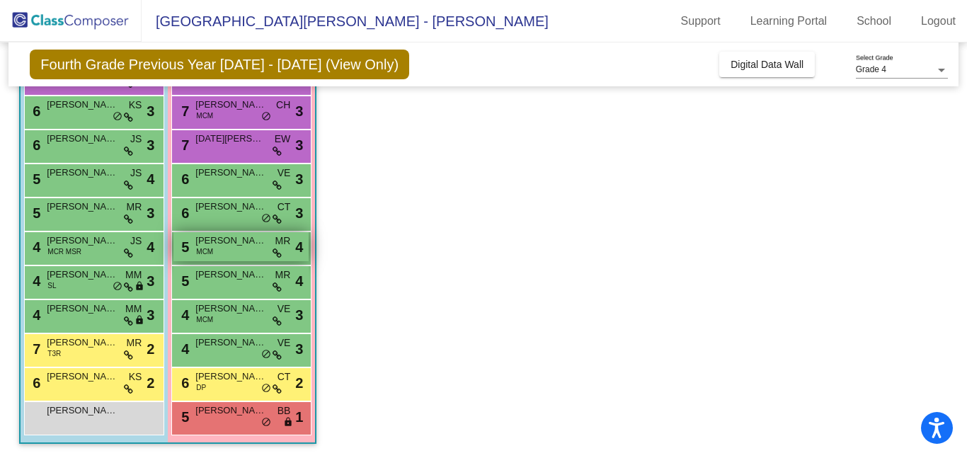
click at [232, 250] on div "5 Jasreet Kaur MCM MR lock do_not_disturb_alt 4" at bounding box center [240, 246] width 135 height 29
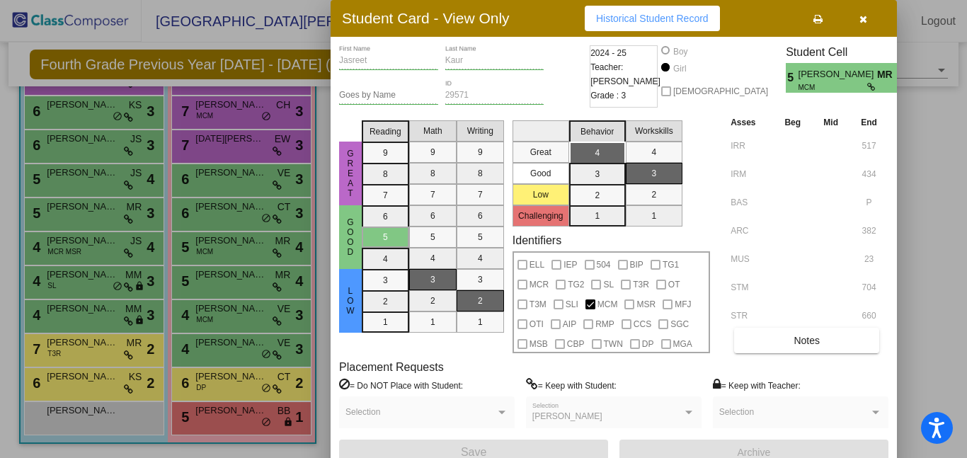
click at [864, 14] on icon "button" at bounding box center [863, 19] width 8 height 10
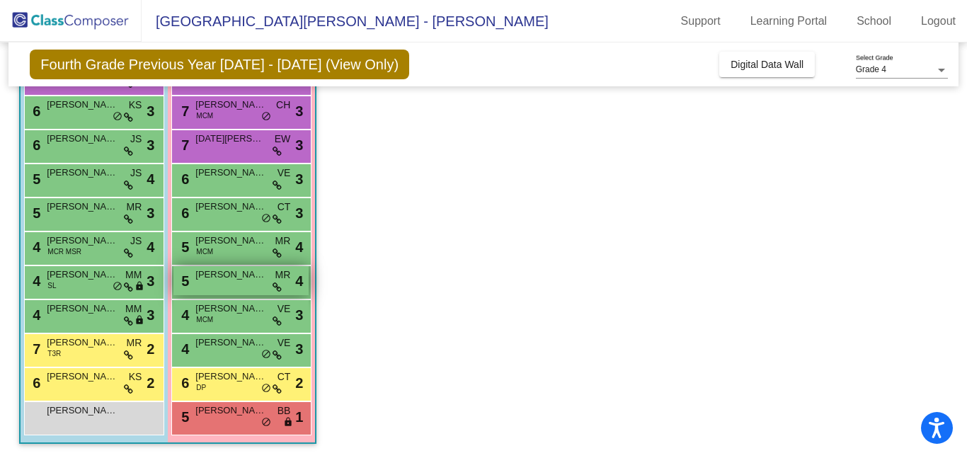
click at [215, 282] on div "5 Kanoko Araki MR lock do_not_disturb_alt 4" at bounding box center [240, 280] width 135 height 29
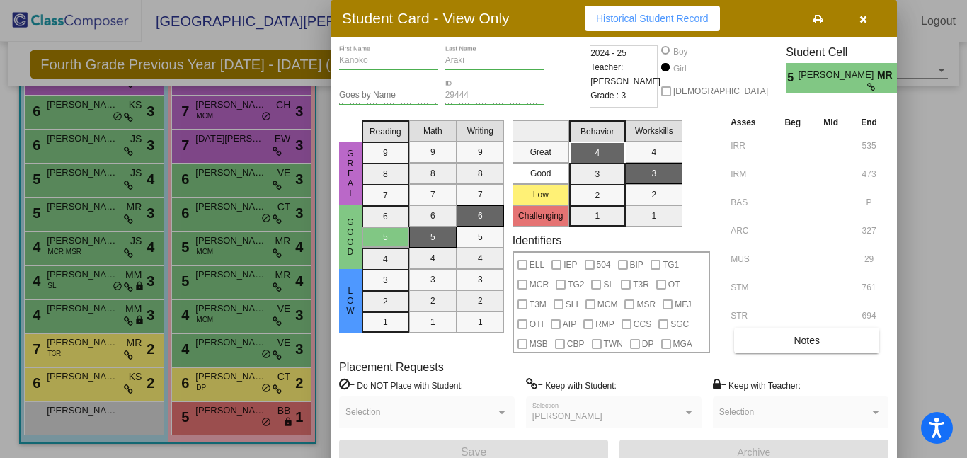
click at [860, 18] on icon "button" at bounding box center [863, 19] width 8 height 10
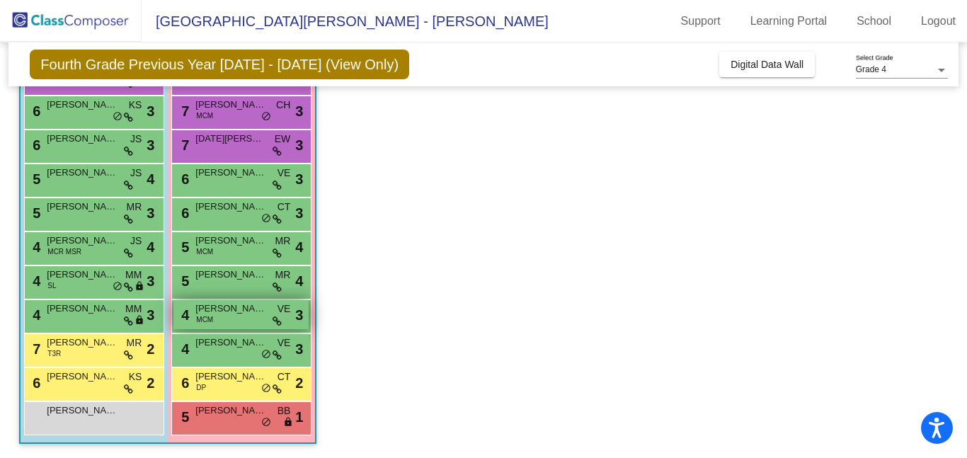
click at [246, 319] on div "4 Allison Chipps MCM VE lock do_not_disturb_alt 3" at bounding box center [240, 314] width 135 height 29
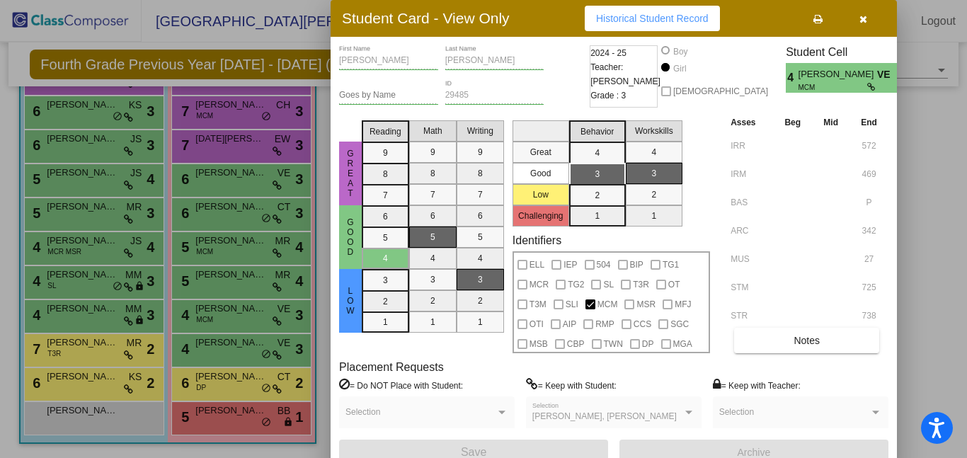
click at [863, 20] on icon "button" at bounding box center [863, 19] width 8 height 10
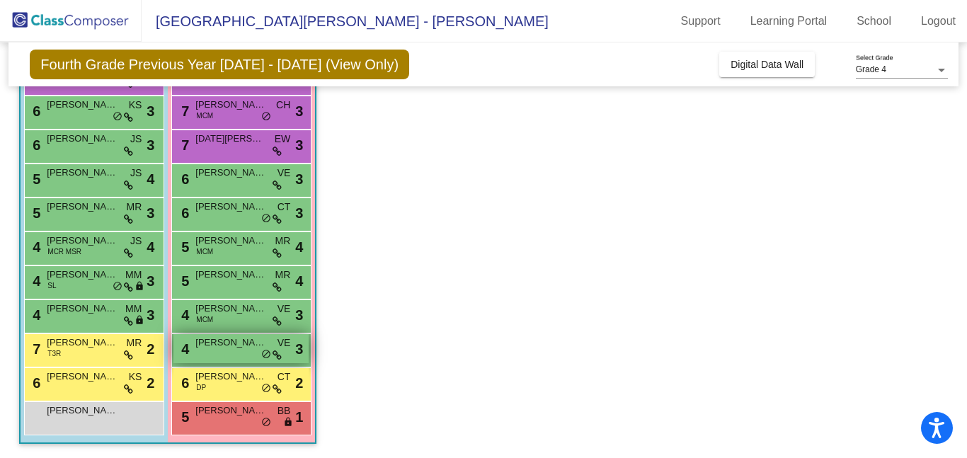
click at [226, 346] on span "Sloane Ashenfelter" at bounding box center [230, 342] width 71 height 14
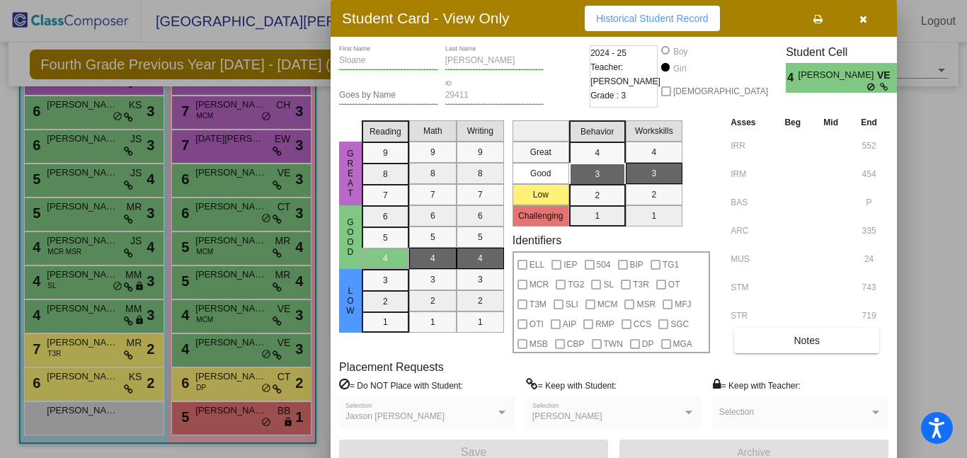
click at [860, 16] on icon "button" at bounding box center [863, 19] width 8 height 10
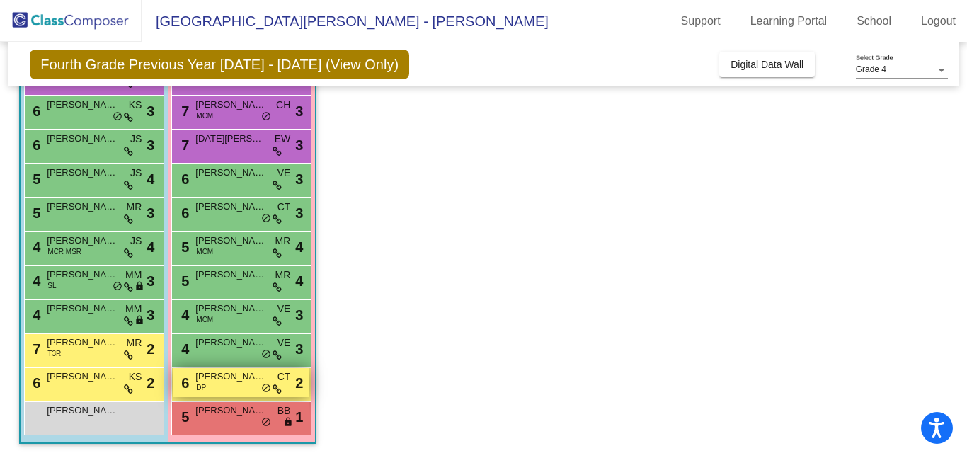
click at [230, 386] on div "6 Riley Suder-Stickler DP CT lock do_not_disturb_alt 2" at bounding box center [240, 382] width 135 height 29
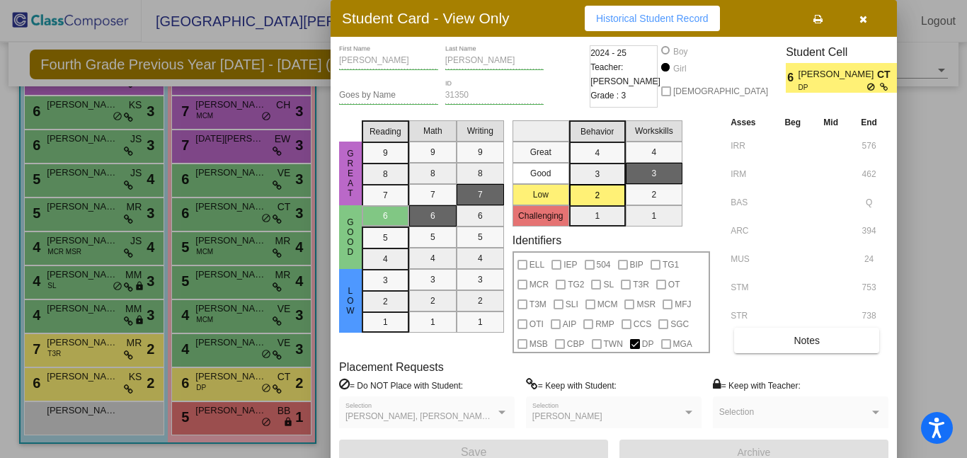
click at [863, 20] on icon "button" at bounding box center [863, 19] width 8 height 10
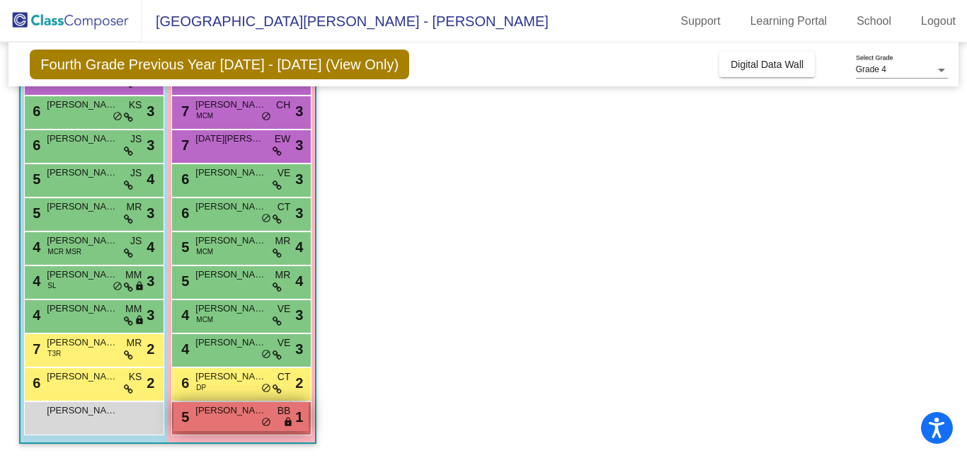
click at [213, 415] on span "Willow Hennis" at bounding box center [230, 410] width 71 height 14
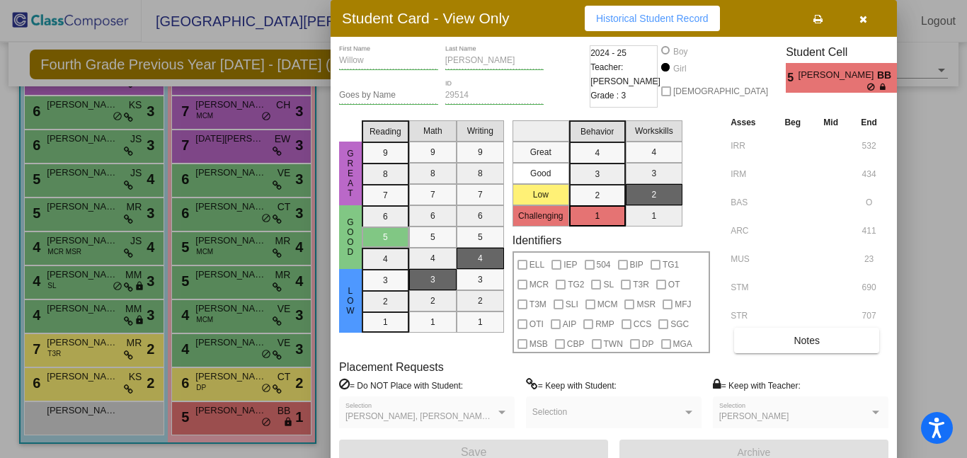
click at [863, 18] on icon "button" at bounding box center [863, 19] width 8 height 10
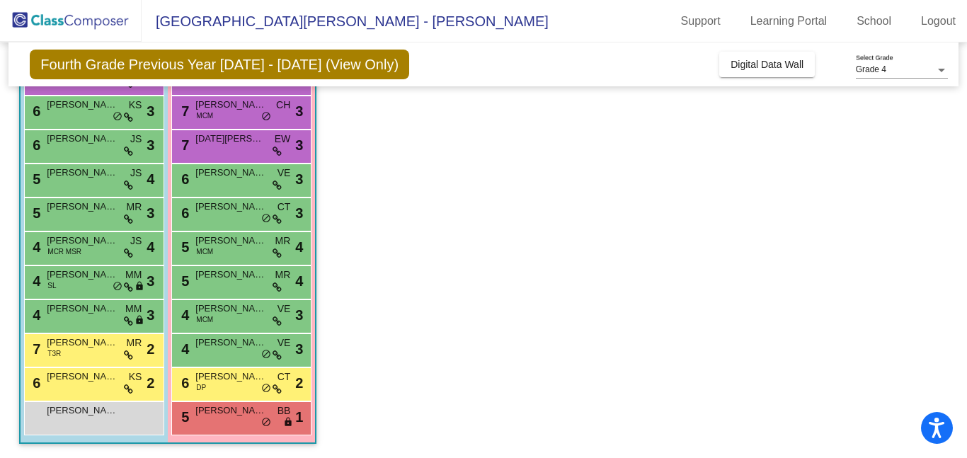
scroll to position [0, 0]
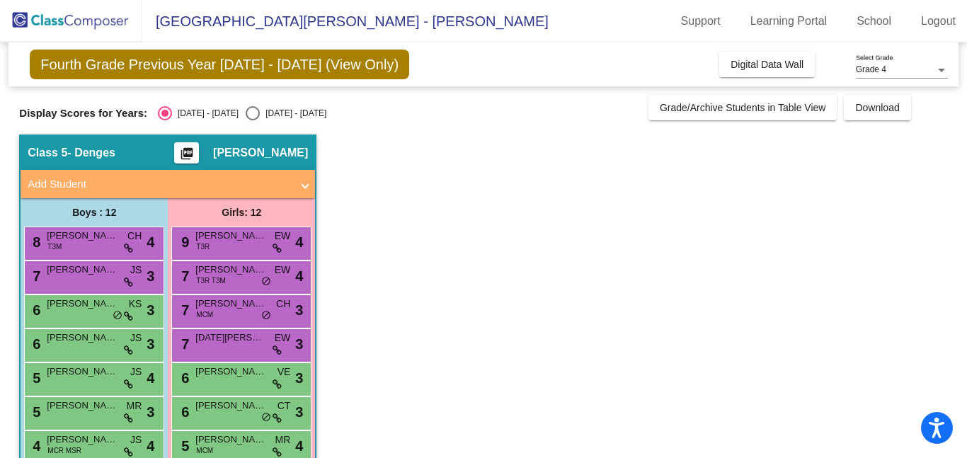
click at [246, 113] on div "Select an option" at bounding box center [253, 113] width 14 height 14
click at [252, 120] on input "2025 - 2026" at bounding box center [252, 120] width 1 height 1
radio input "true"
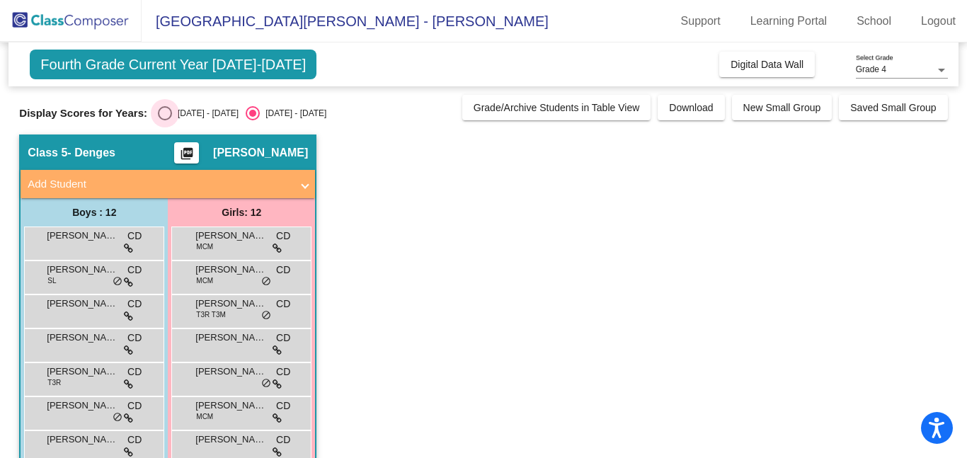
click at [158, 115] on div "Select an option" at bounding box center [165, 113] width 14 height 14
click at [164, 120] on input "2024 - 2025" at bounding box center [164, 120] width 1 height 1
radio input "true"
